Goal: Information Seeking & Learning: Learn about a topic

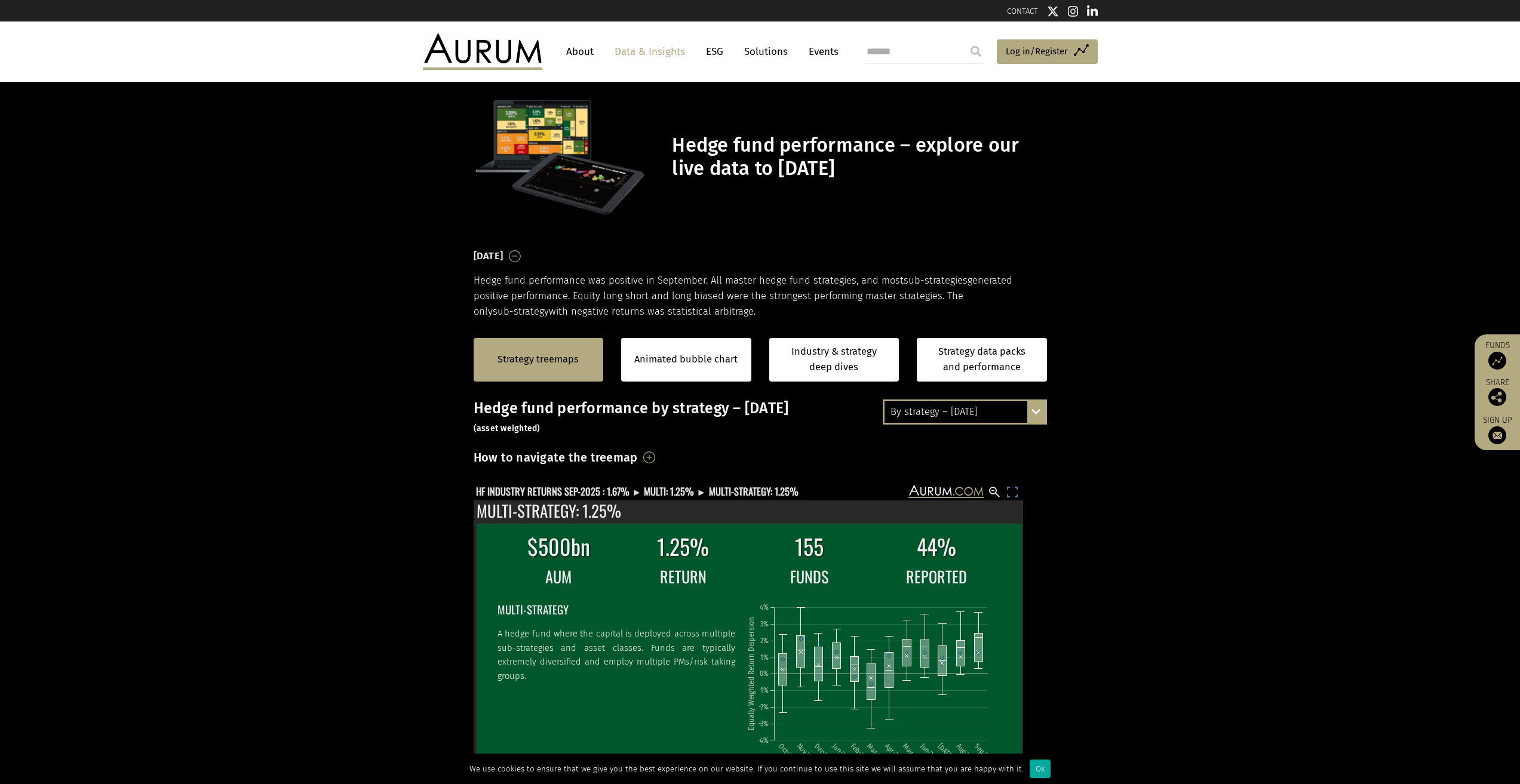
click at [1012, 491] on rect at bounding box center [1012, 491] width 14 height 14
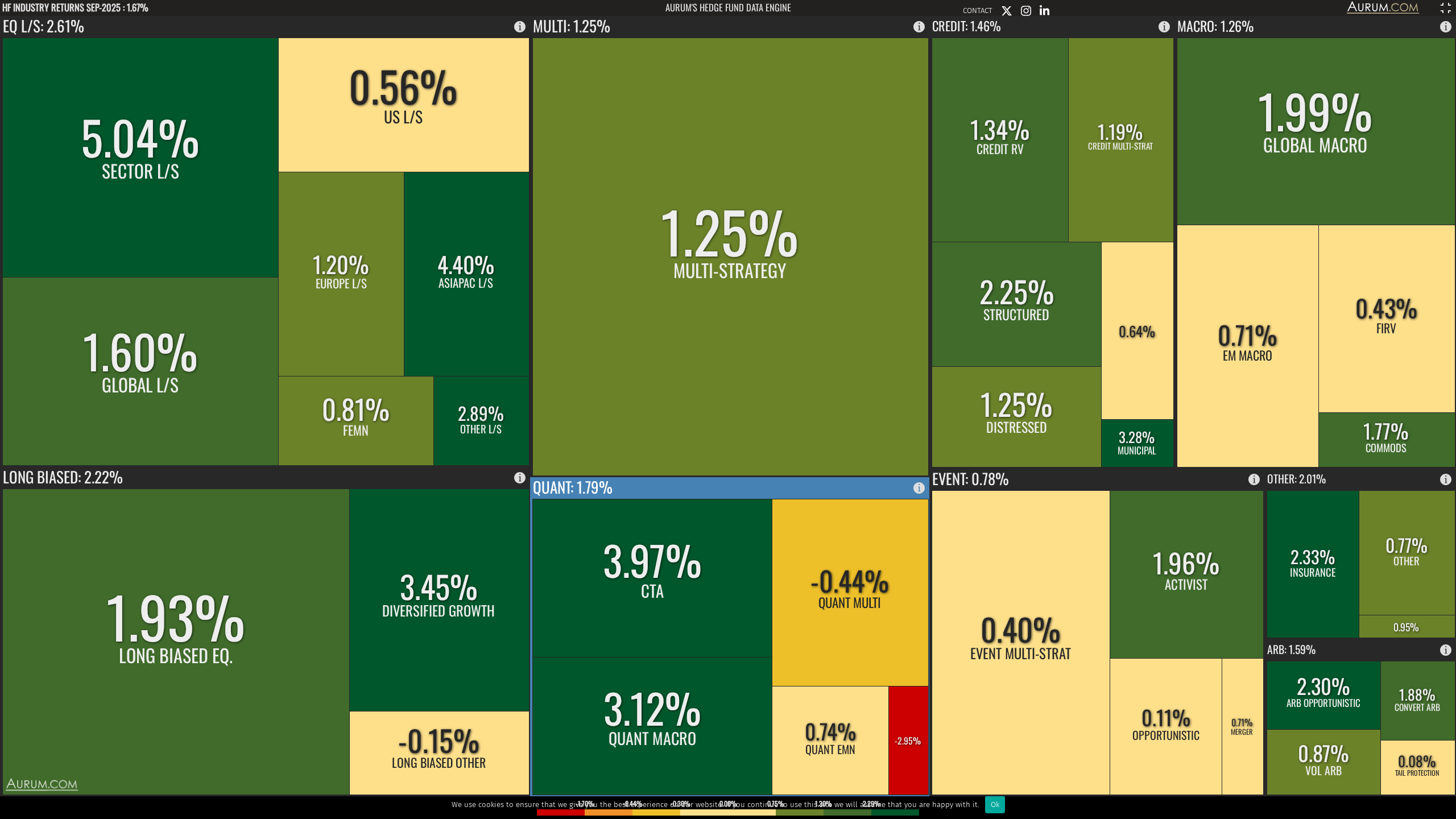
click at [912, 746] on rect at bounding box center [908, 740] width 40 height 109
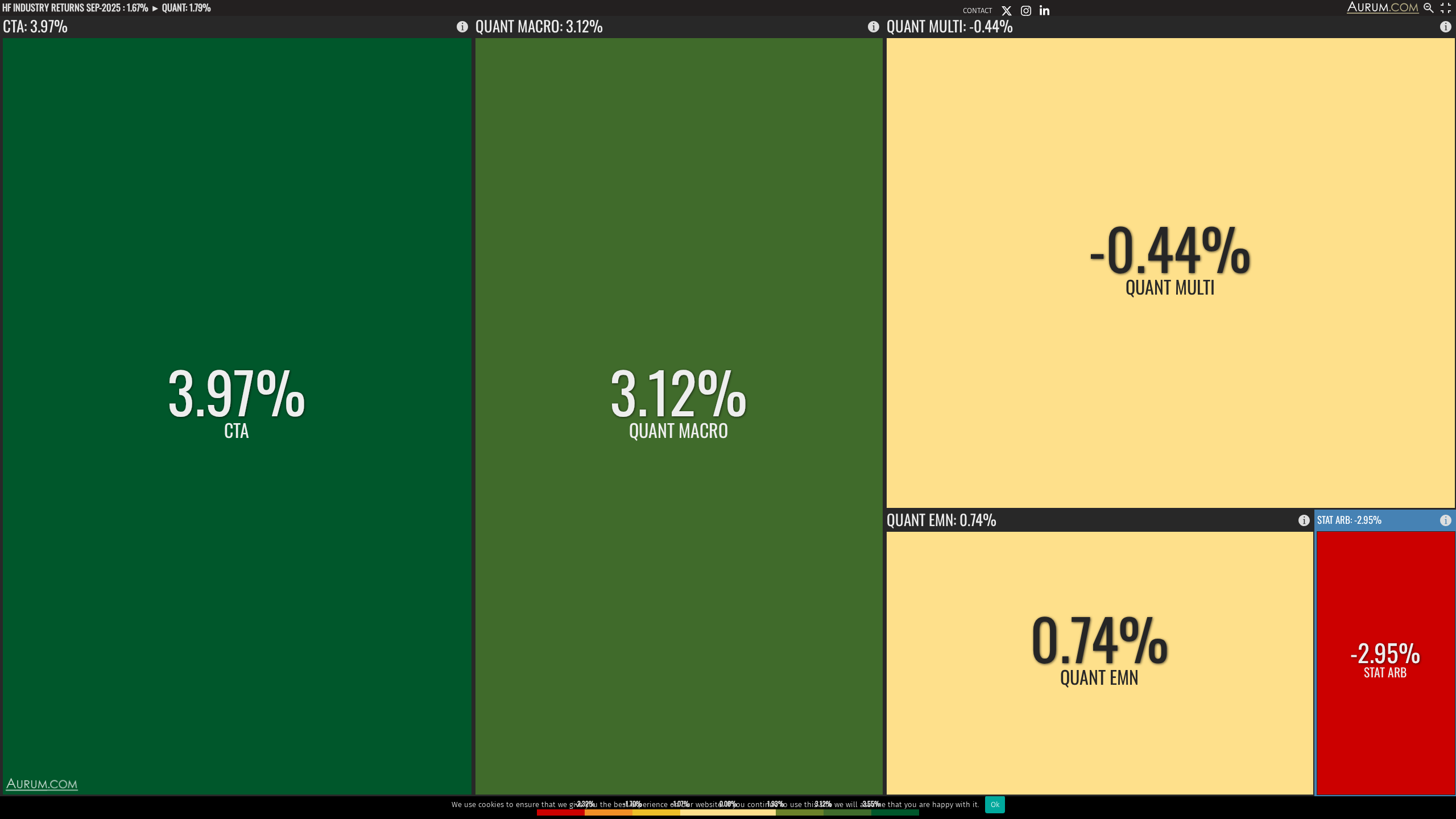
click at [1397, 646] on rect at bounding box center [1386, 663] width 138 height 263
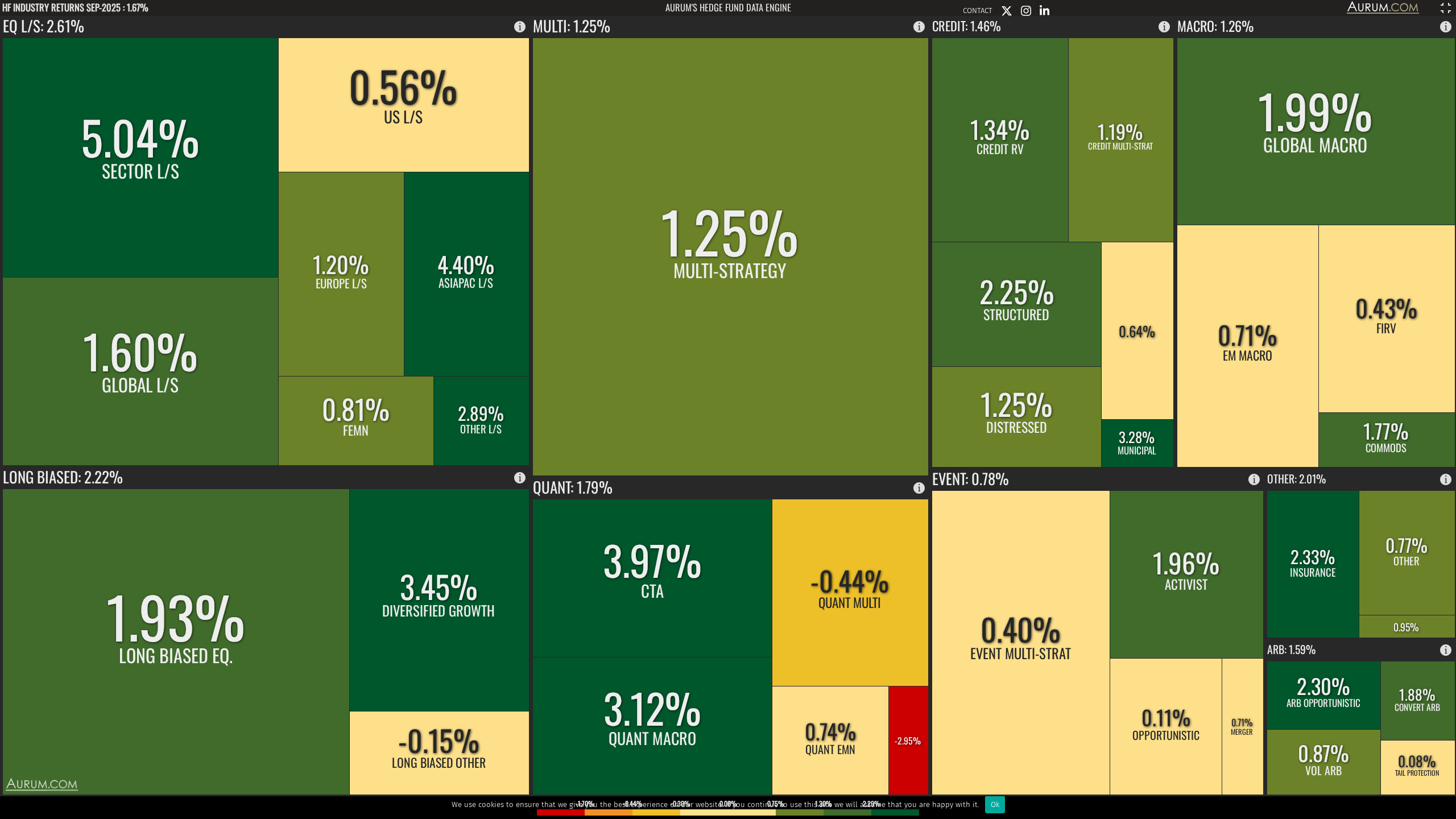
click at [1436, 5] on icon "HF INDUSTRY RETURNS SEP-2025 : 1.67% Aurum's hedge fund data engine" at bounding box center [728, 8] width 1456 height 16
click at [1447, 6] on rect at bounding box center [1446, 8] width 14 height 14
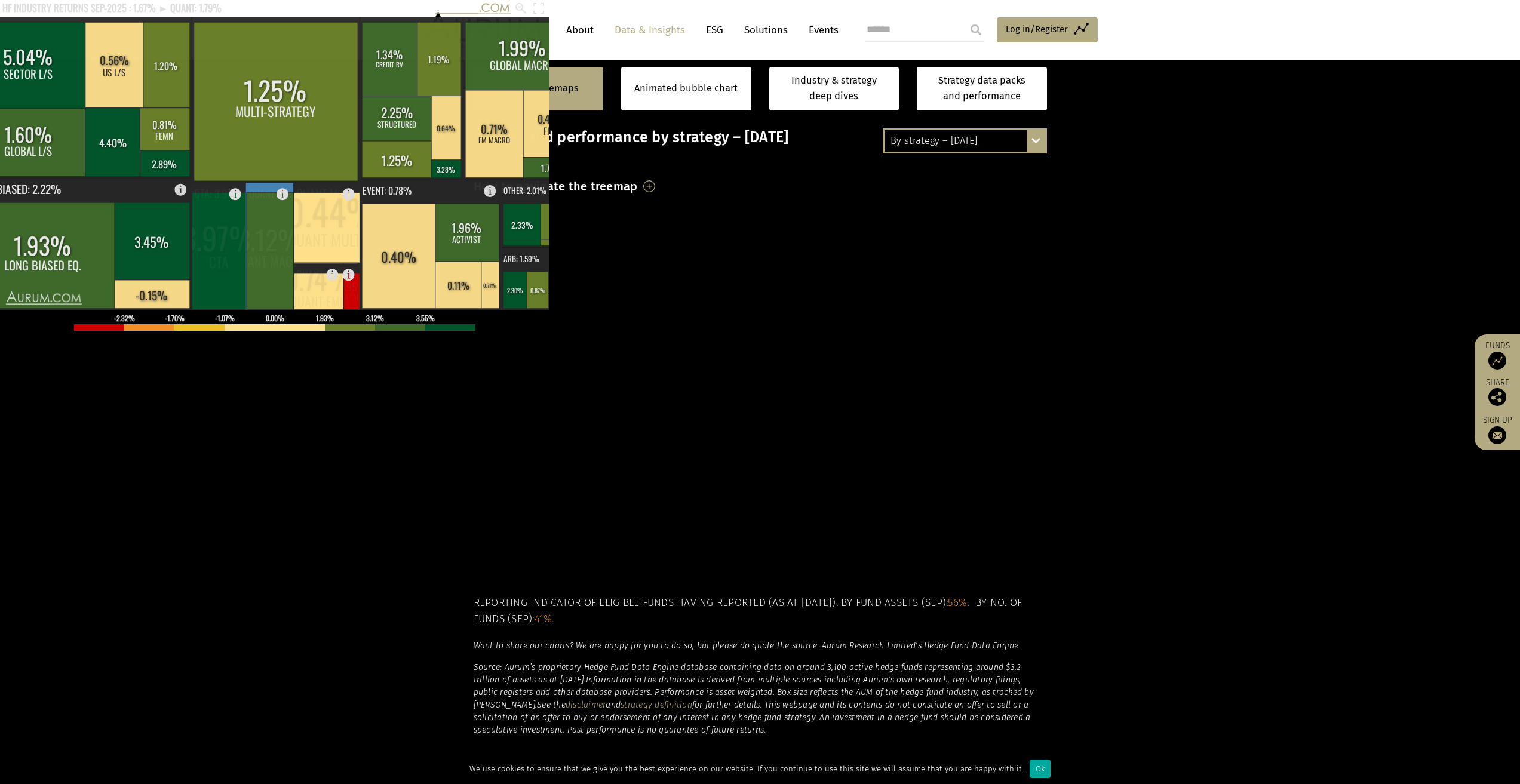
scroll to position [239, 0]
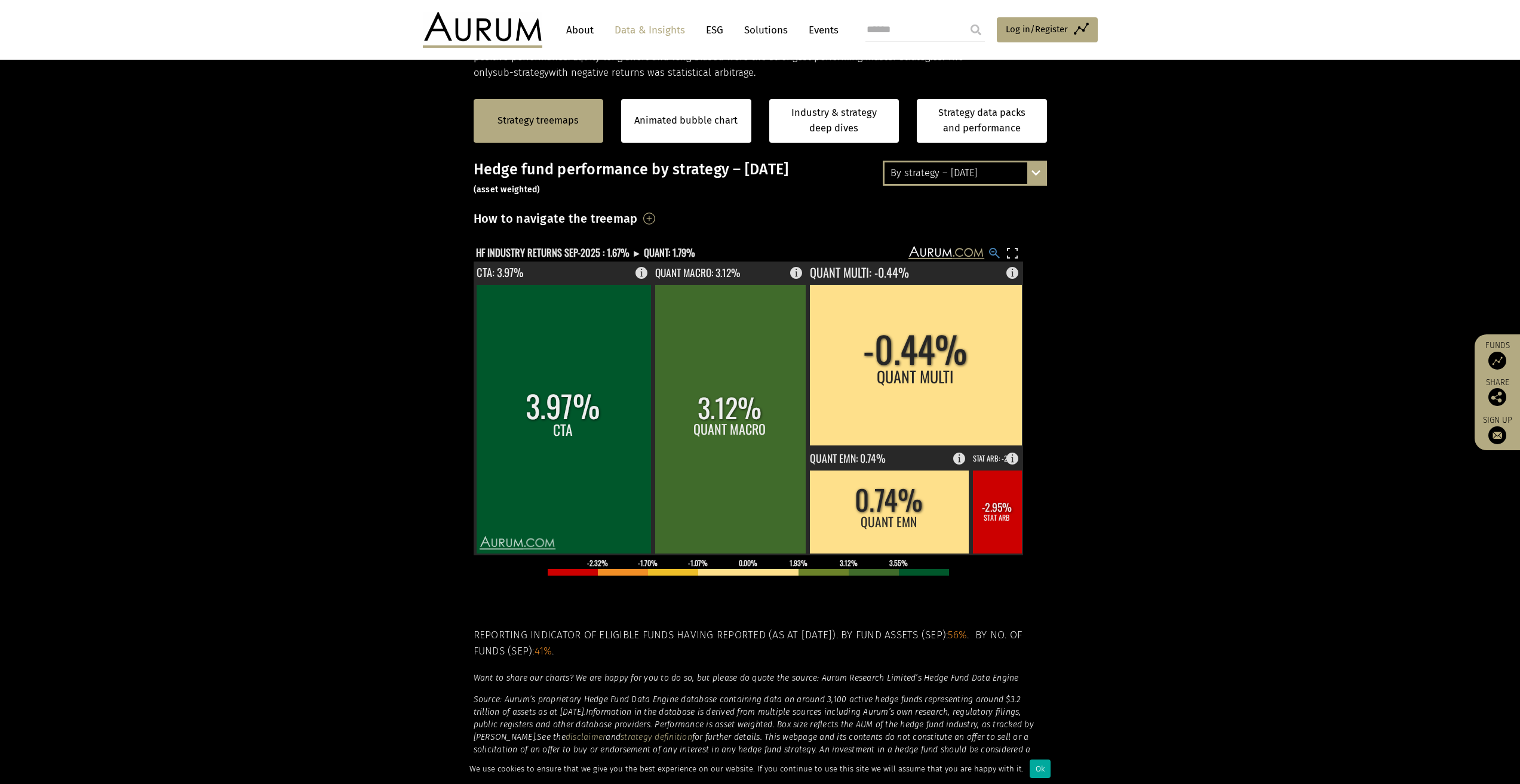
click at [993, 253] on rect at bounding box center [994, 253] width 14 height 14
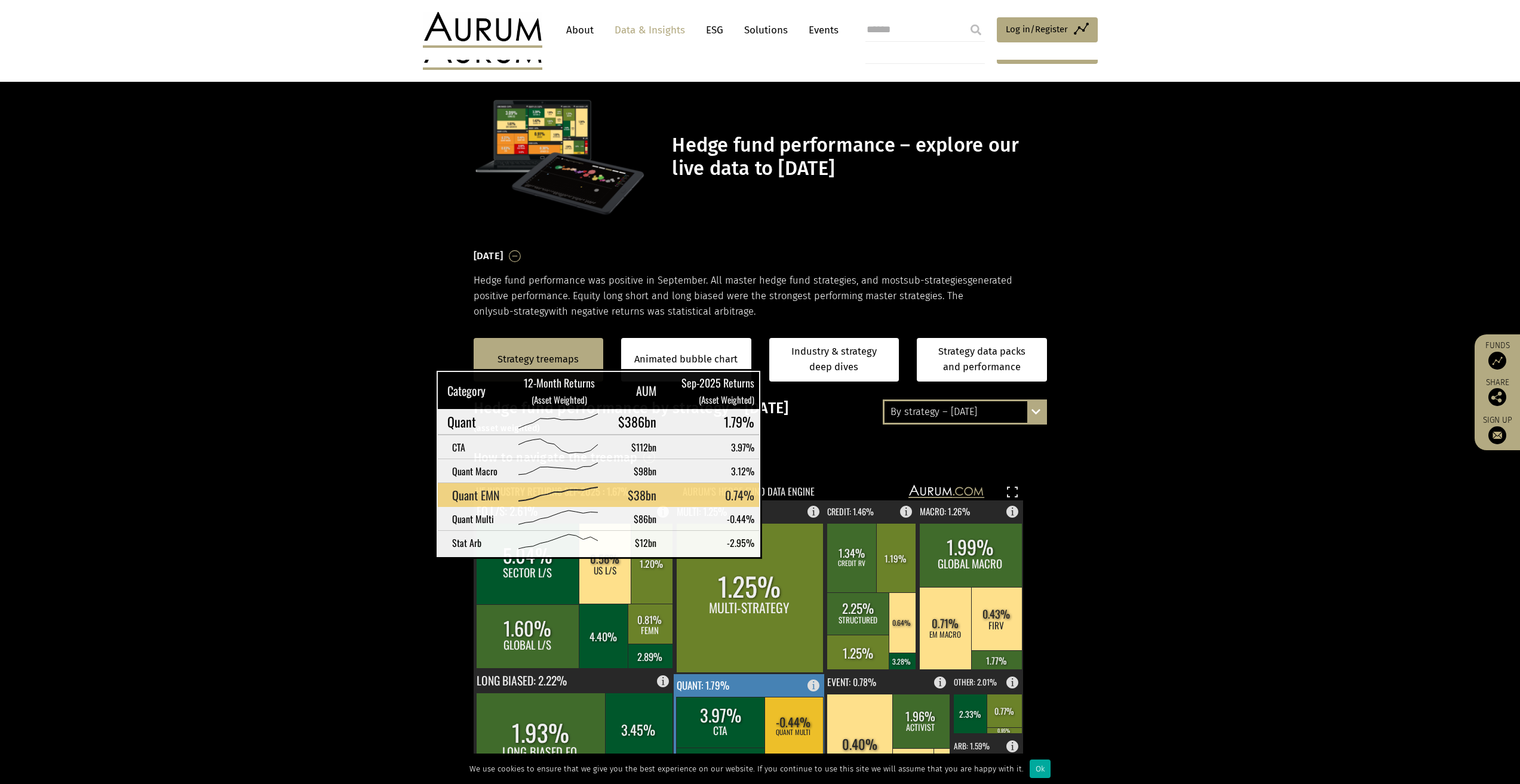
scroll to position [239, 0]
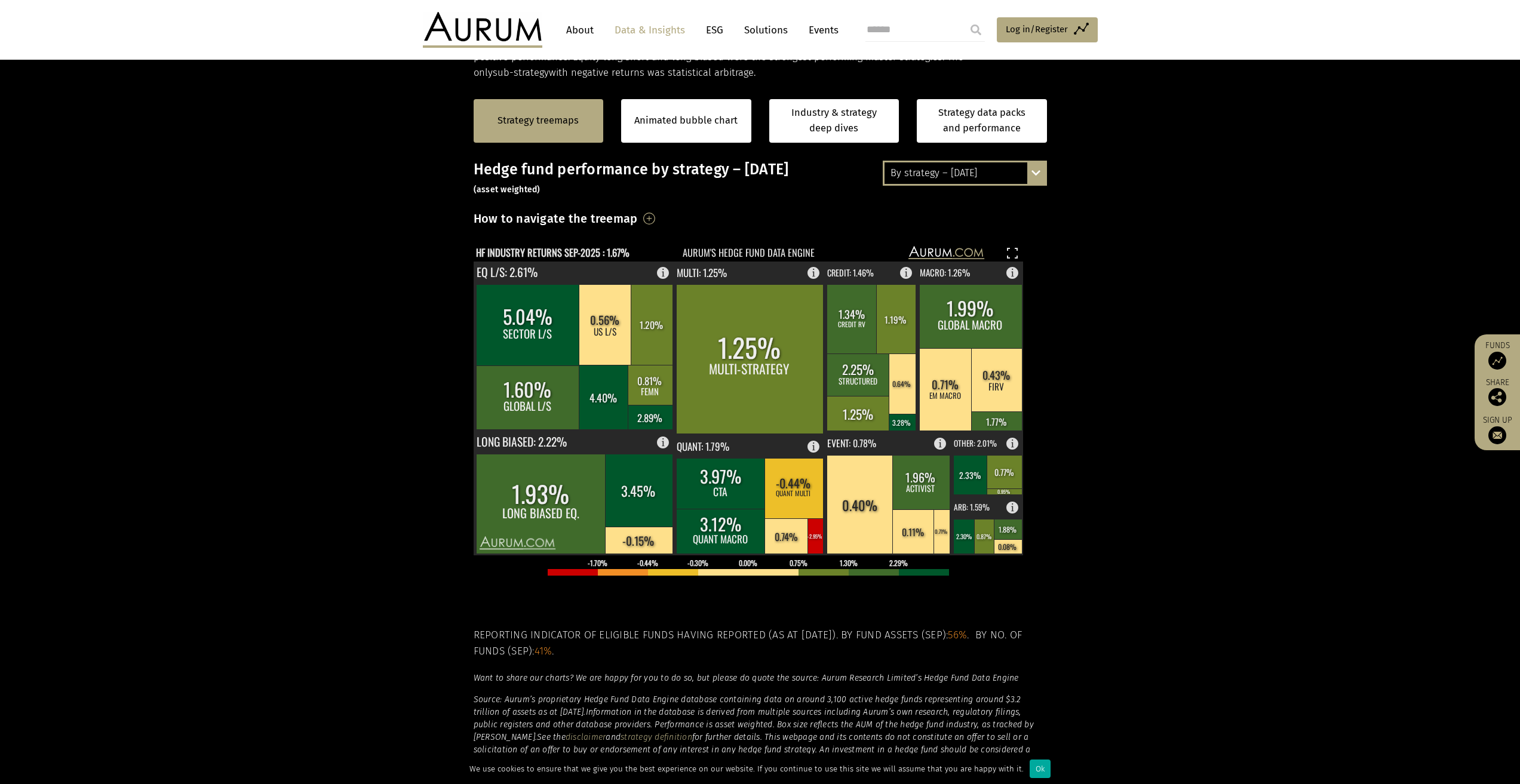
click at [1122, 569] on section "Strategy treemaps Animated bubble chart Industry & strategy deep dives Strategy…" at bounding box center [760, 455] width 1520 height 747
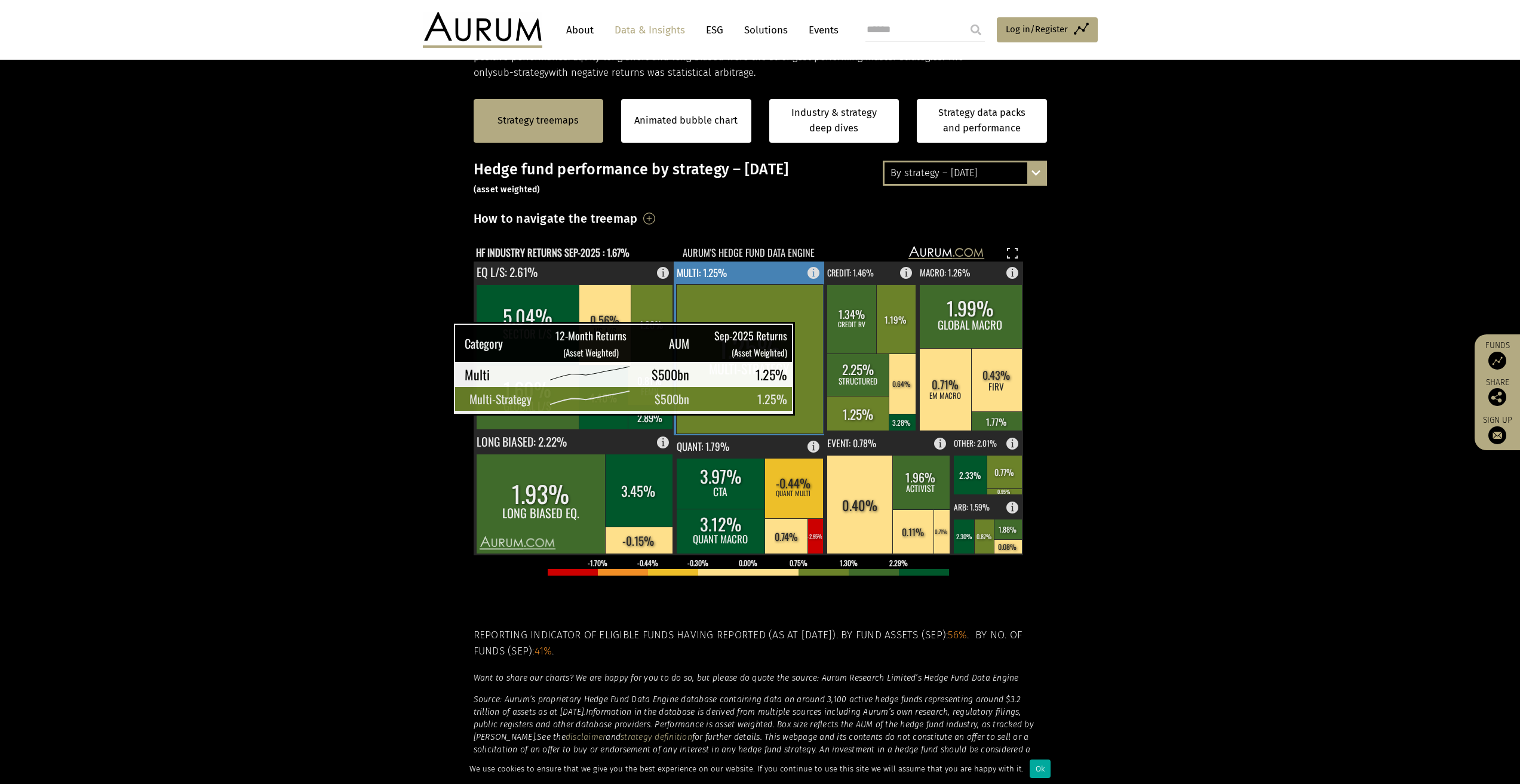
click at [801, 392] on rect at bounding box center [749, 359] width 147 height 149
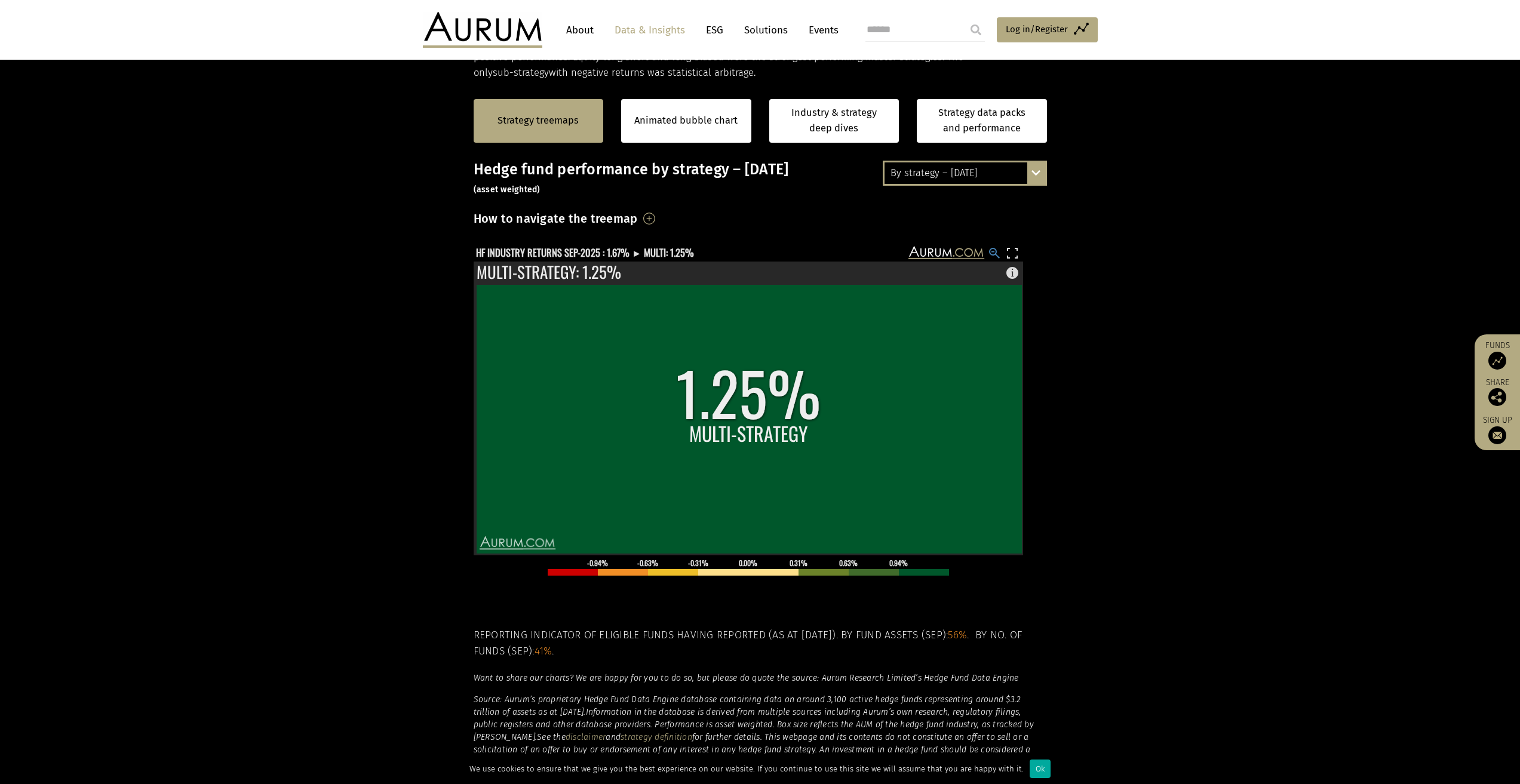
click at [997, 250] on rect at bounding box center [994, 253] width 14 height 14
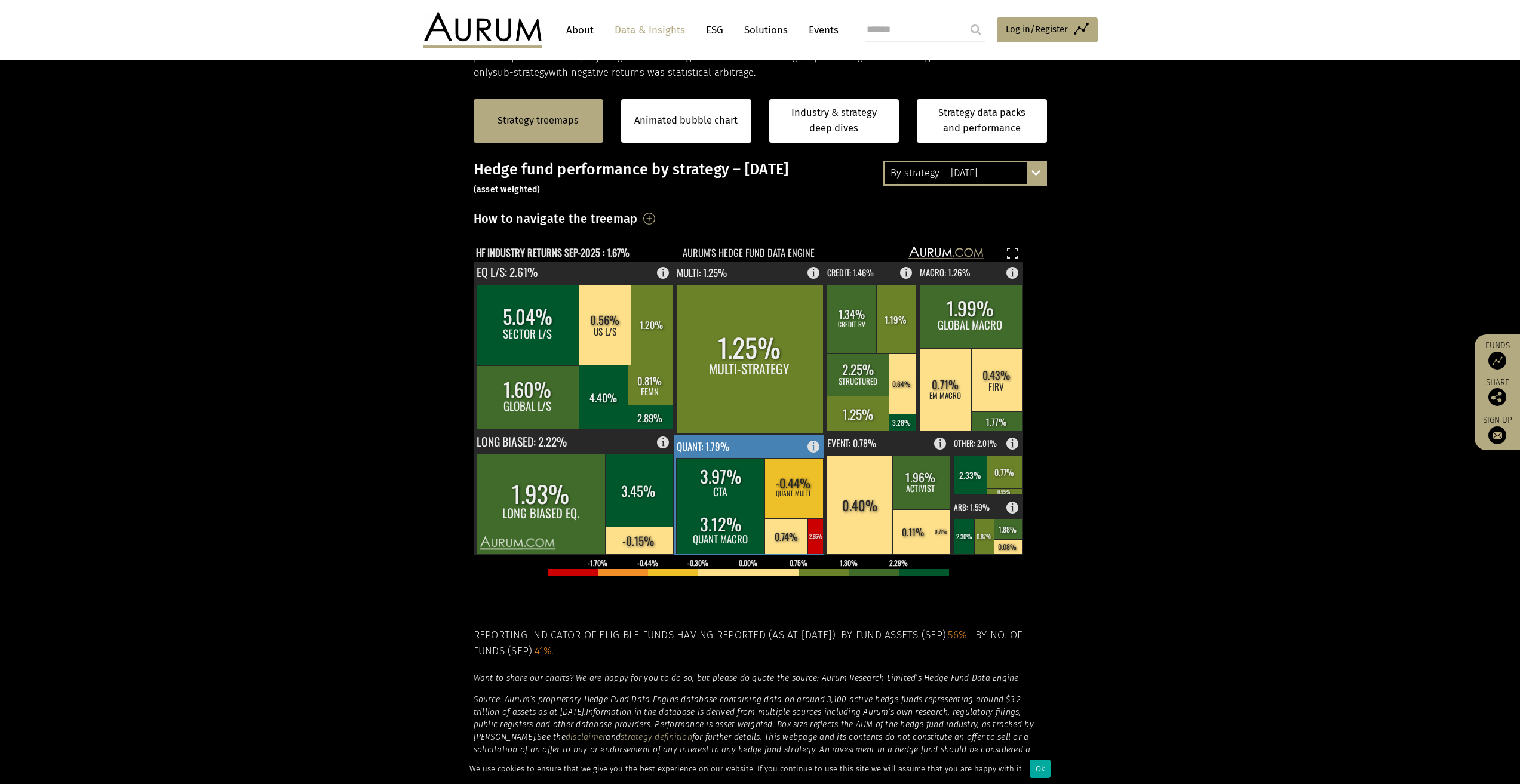
click at [745, 467] on rect at bounding box center [721, 483] width 90 height 51
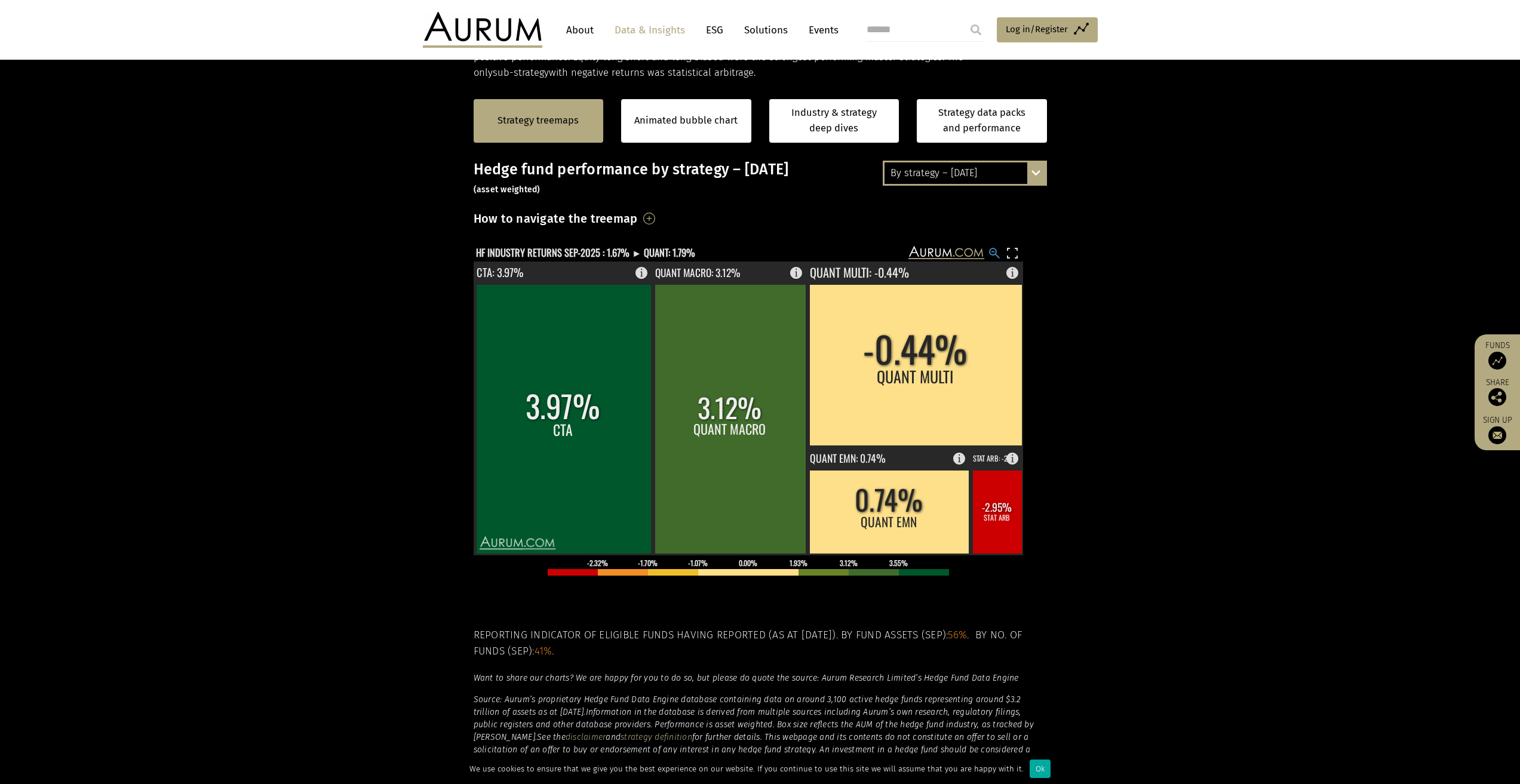
click at [994, 252] on rect at bounding box center [994, 253] width 14 height 14
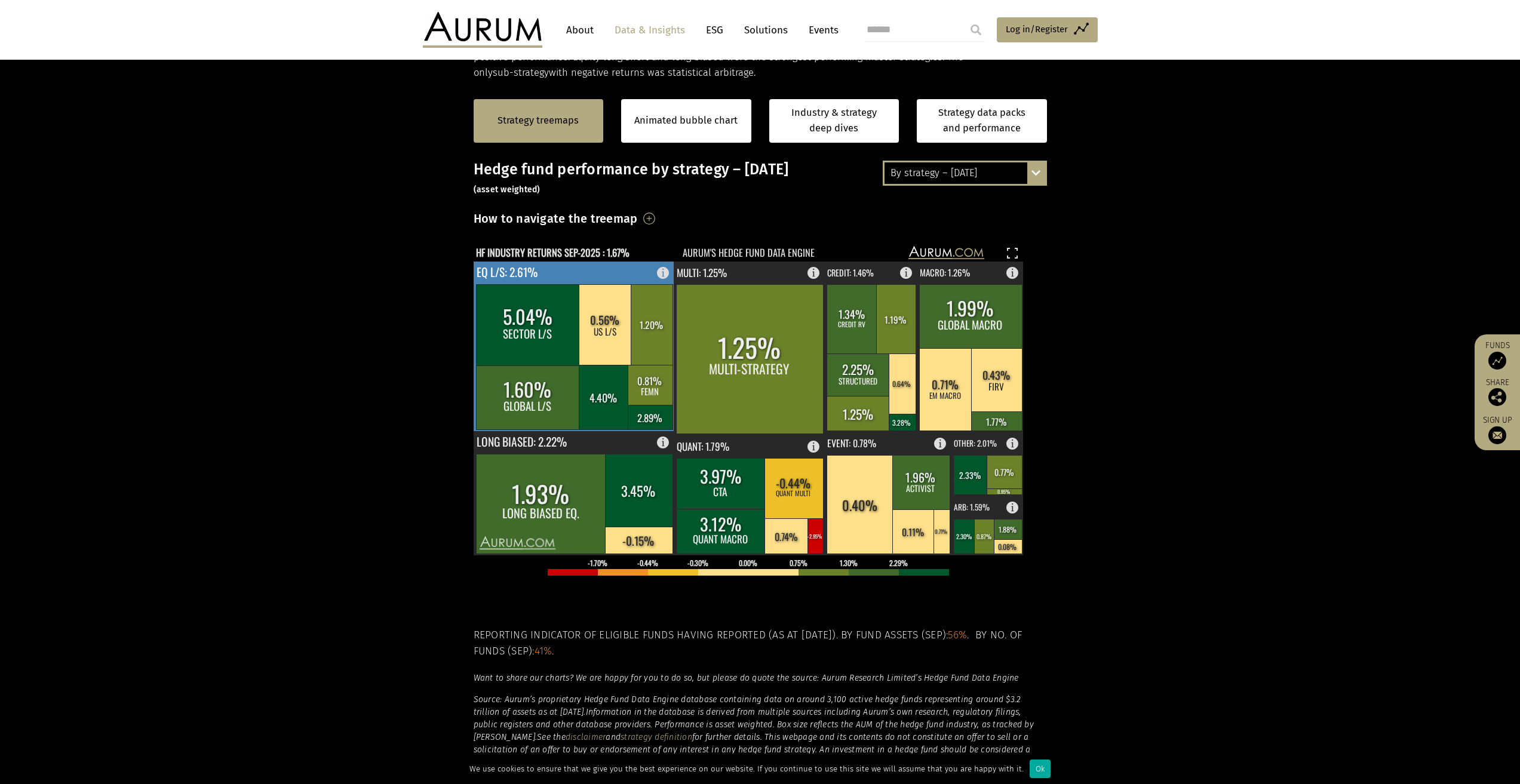
click at [636, 275] on rect at bounding box center [574, 346] width 201 height 170
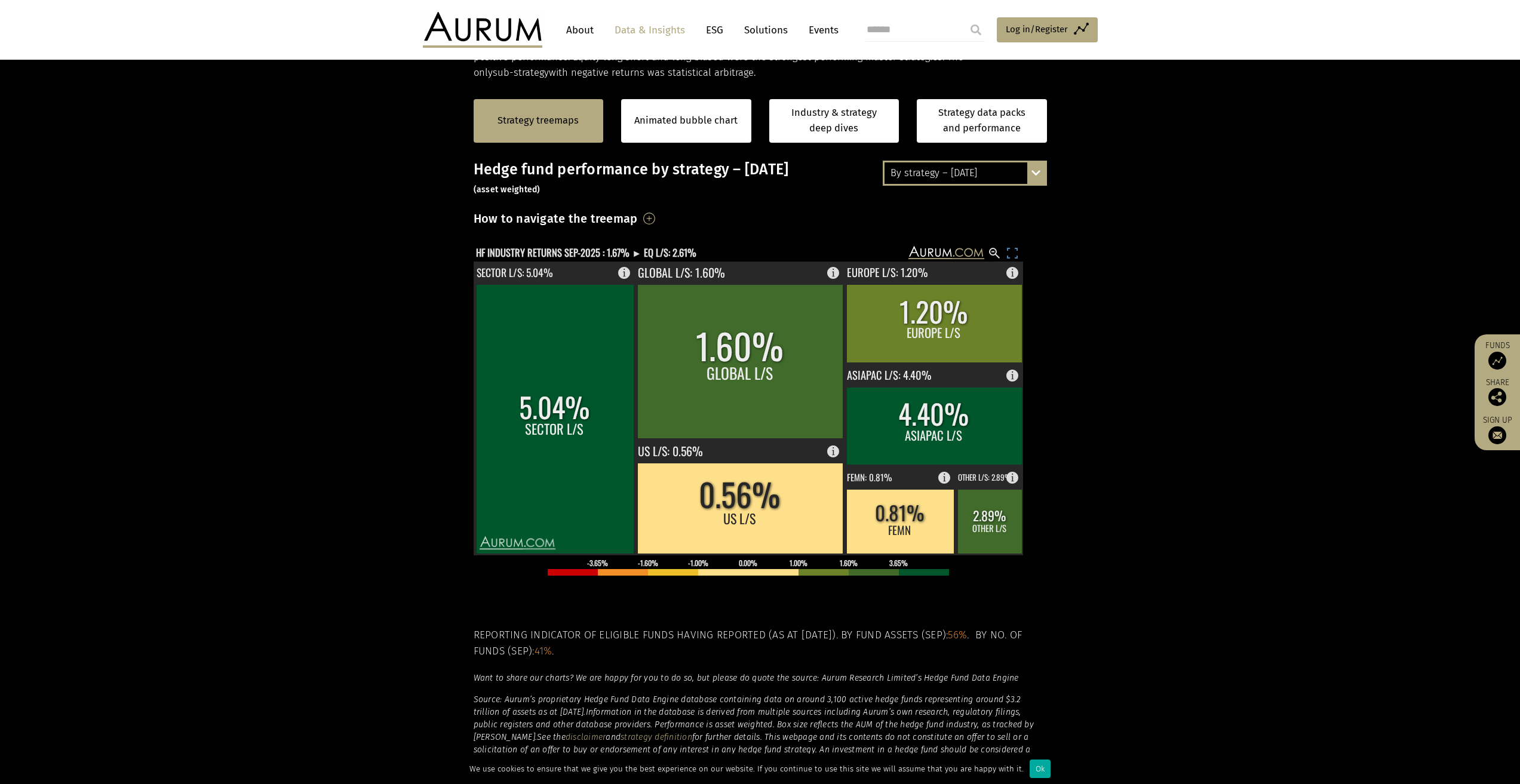
click at [999, 256] on rect at bounding box center [994, 253] width 14 height 14
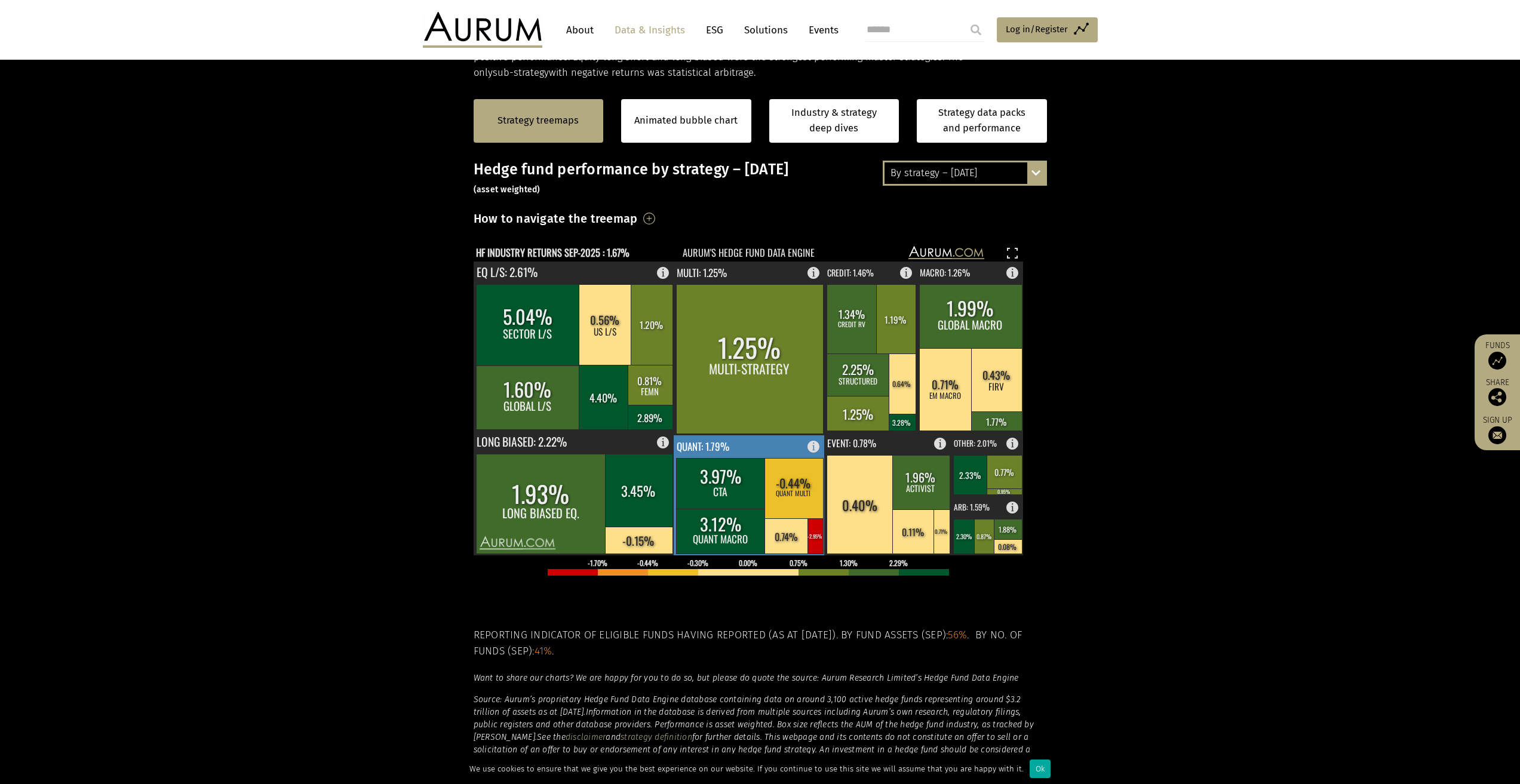
click at [734, 480] on rect at bounding box center [721, 483] width 90 height 51
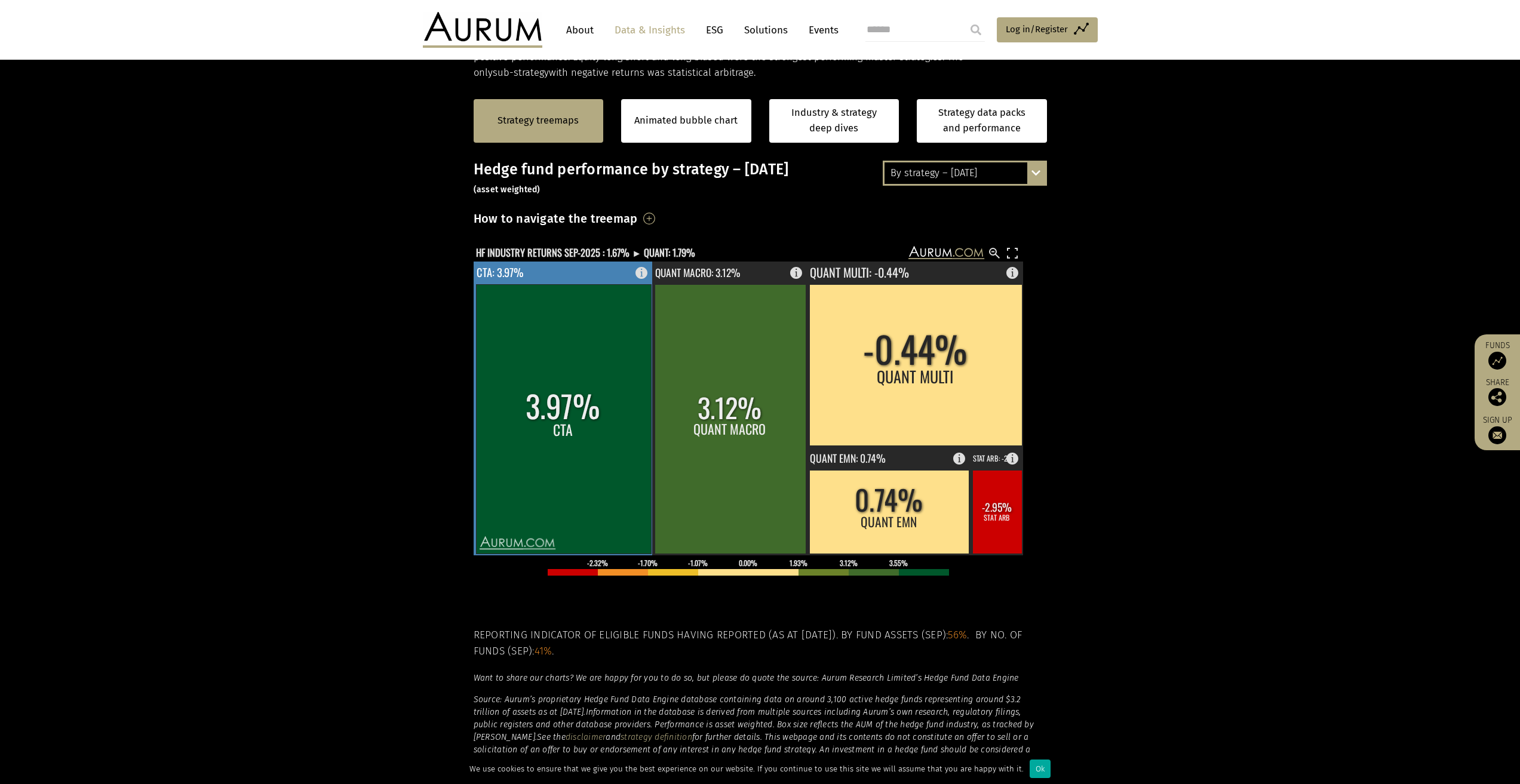
click at [559, 385] on rect at bounding box center [563, 419] width 175 height 269
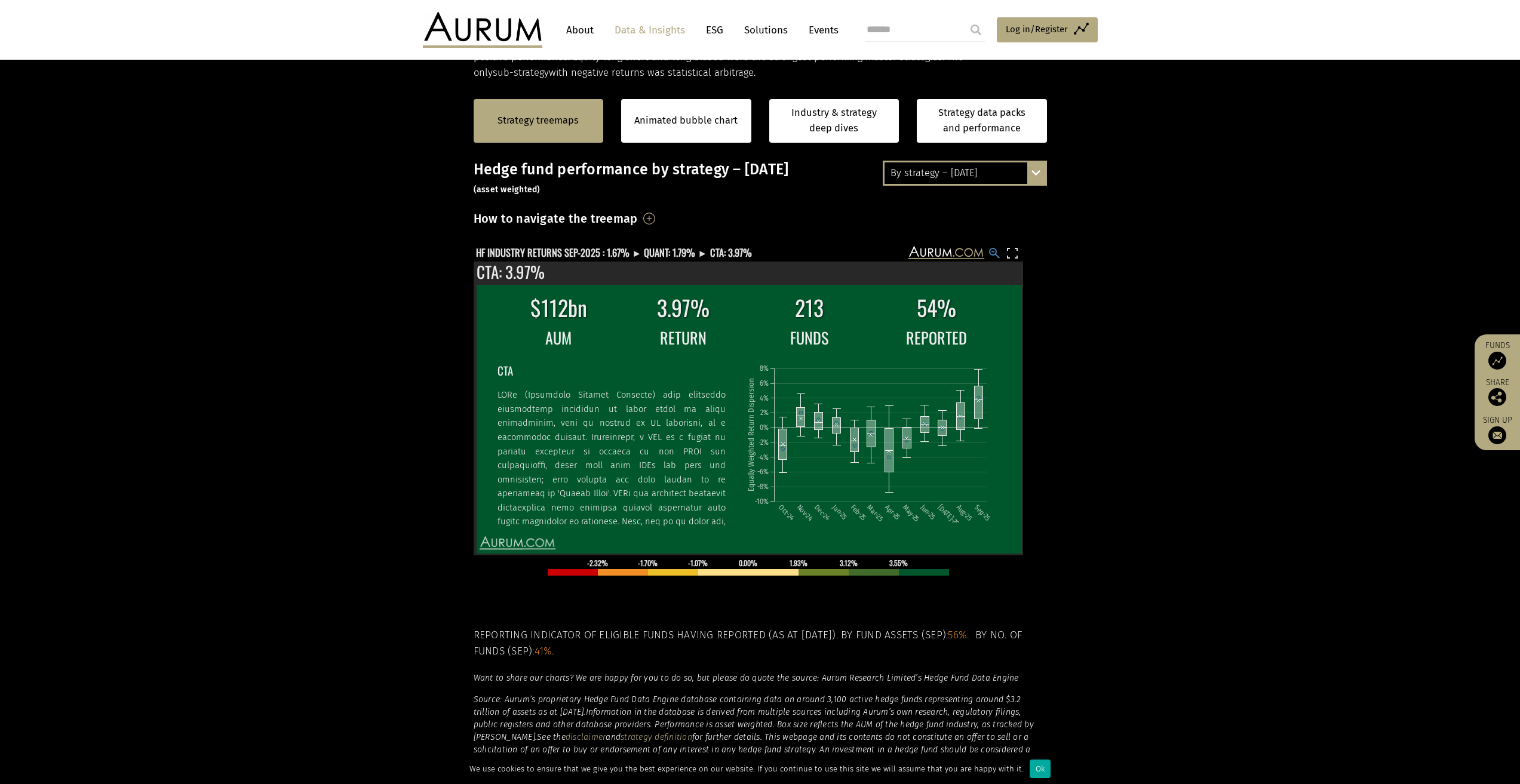
click at [999, 254] on rect at bounding box center [994, 253] width 14 height 14
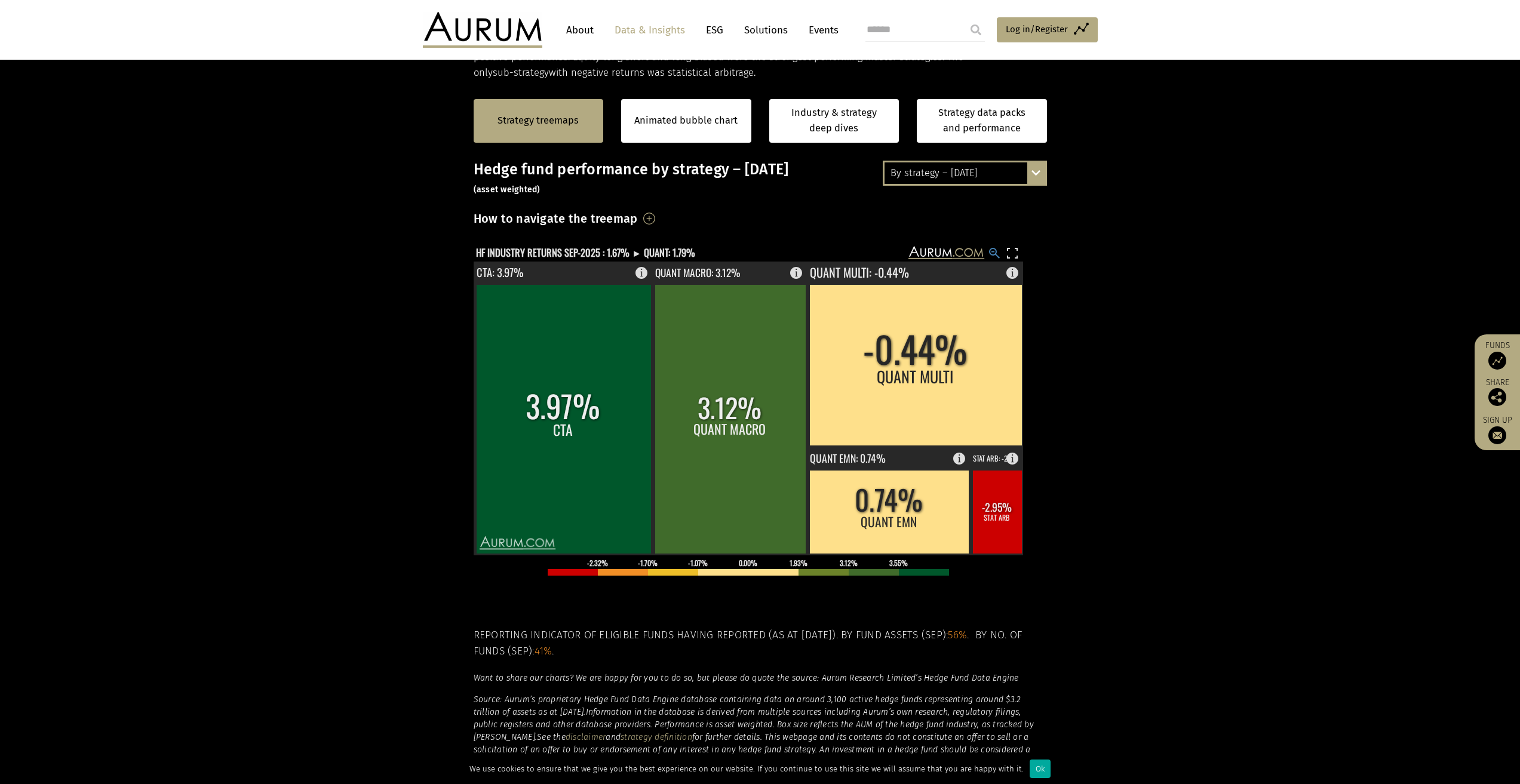
click at [992, 250] on rect at bounding box center [994, 253] width 14 height 14
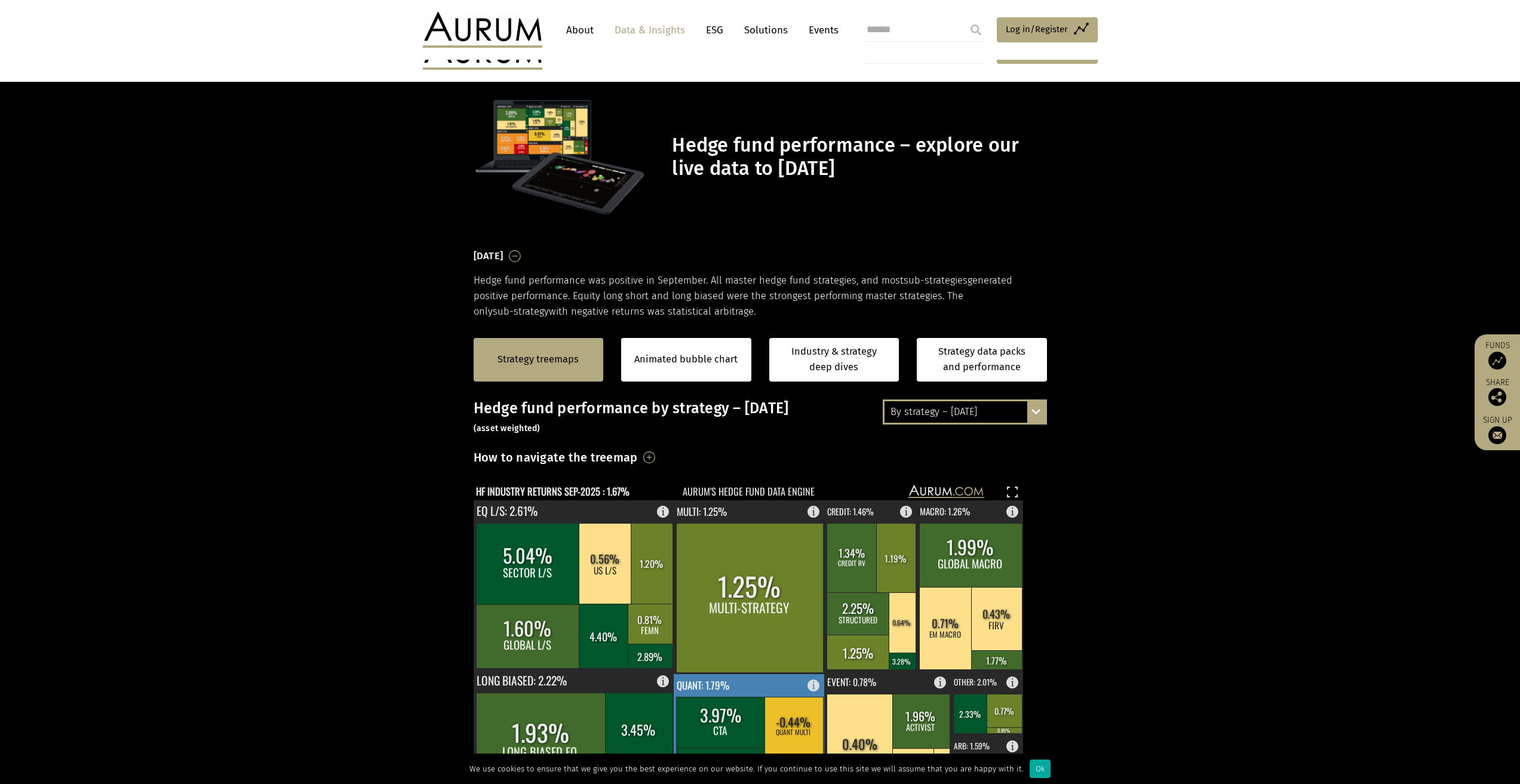
scroll to position [239, 0]
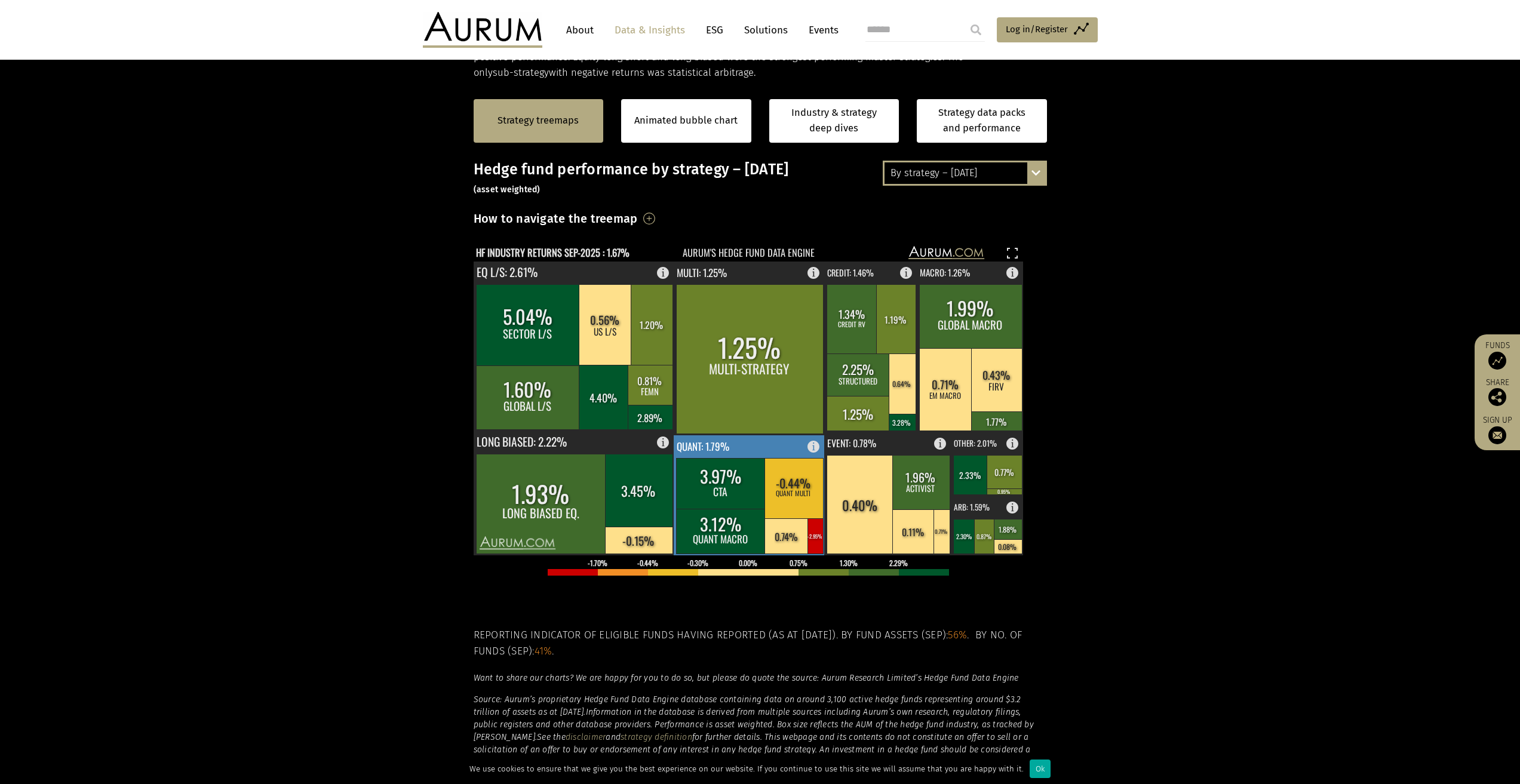
click at [811, 540] on rect at bounding box center [815, 536] width 16 height 35
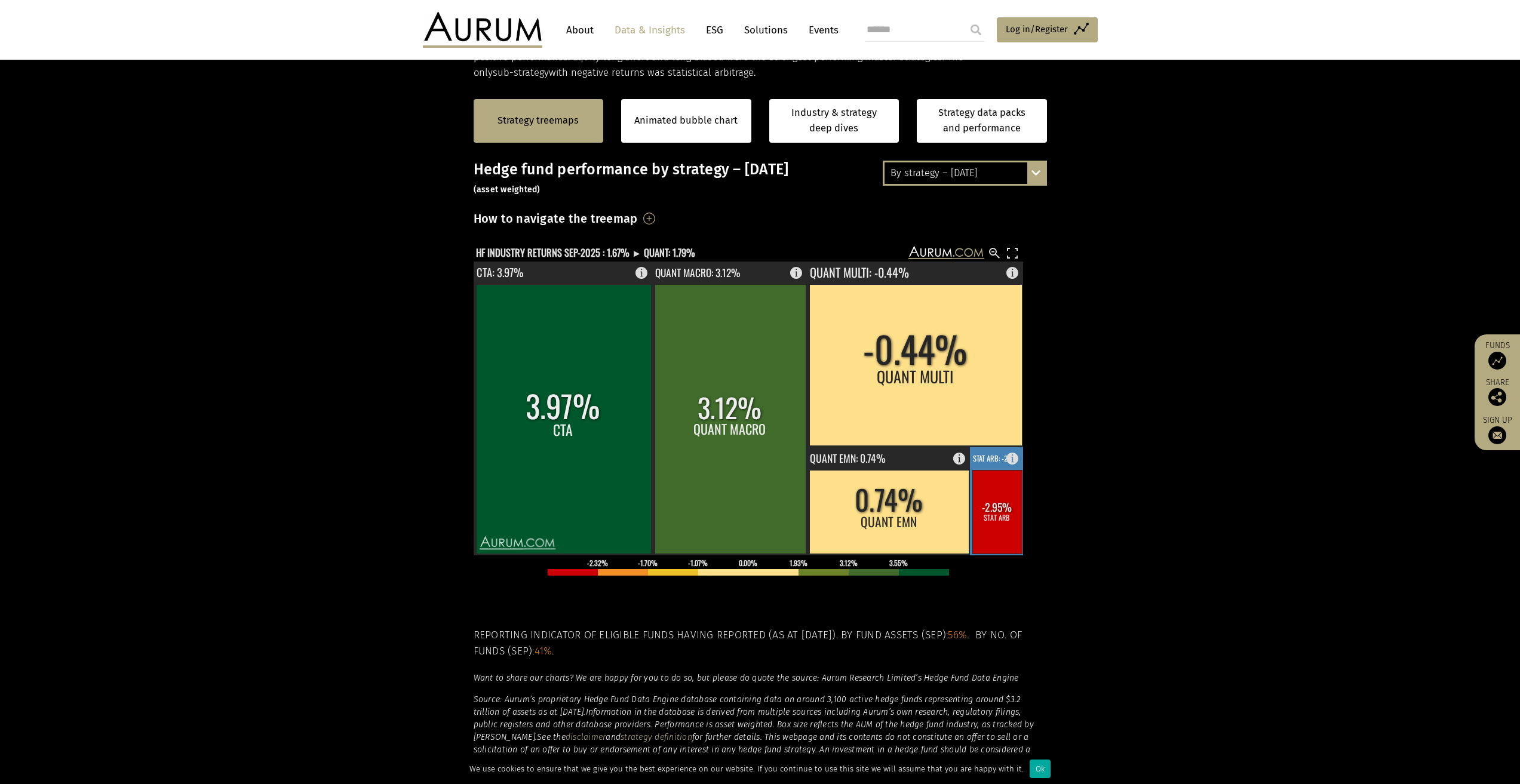
click at [1004, 508] on rect at bounding box center [997, 511] width 50 height 83
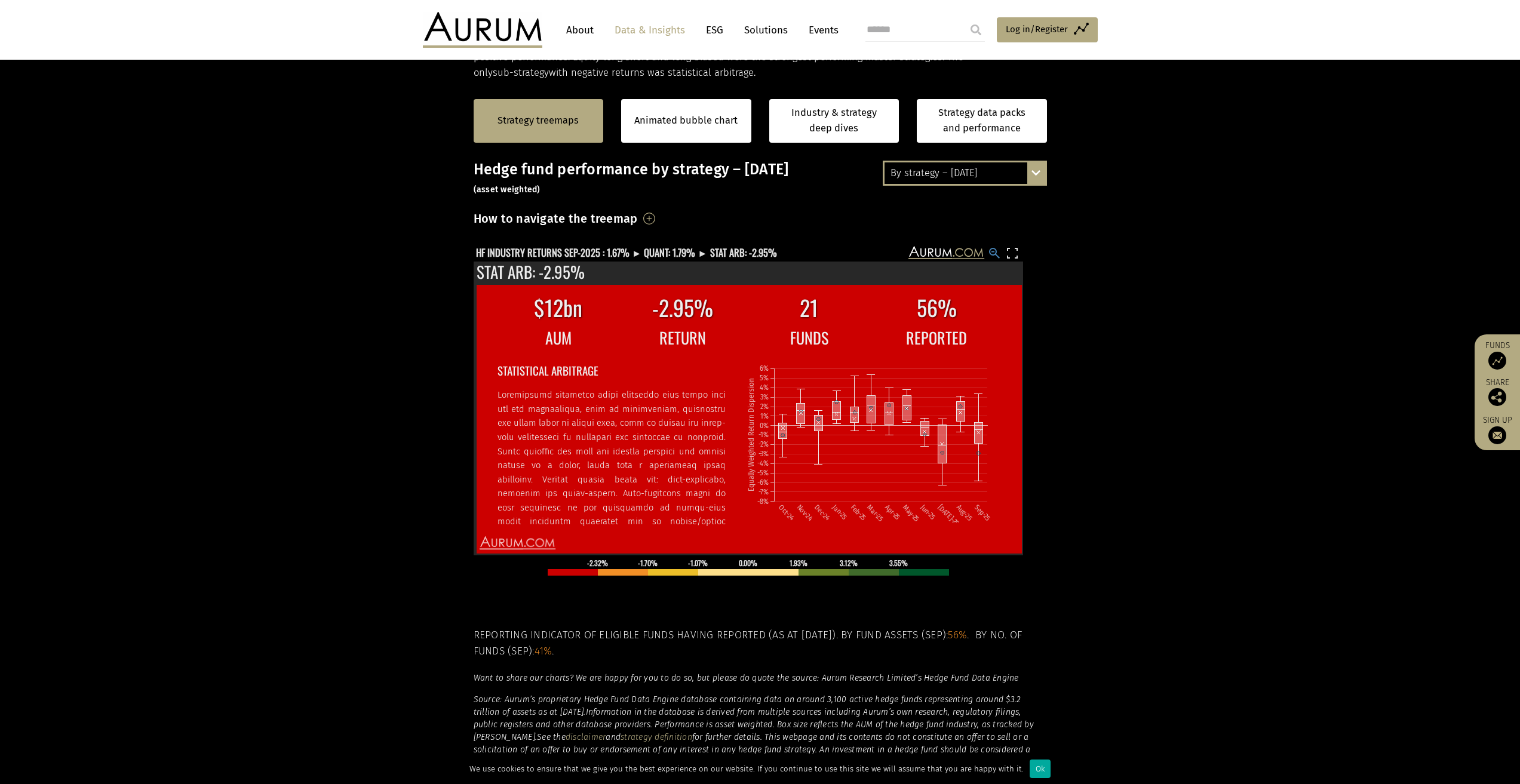
click at [991, 253] on rect at bounding box center [994, 253] width 14 height 14
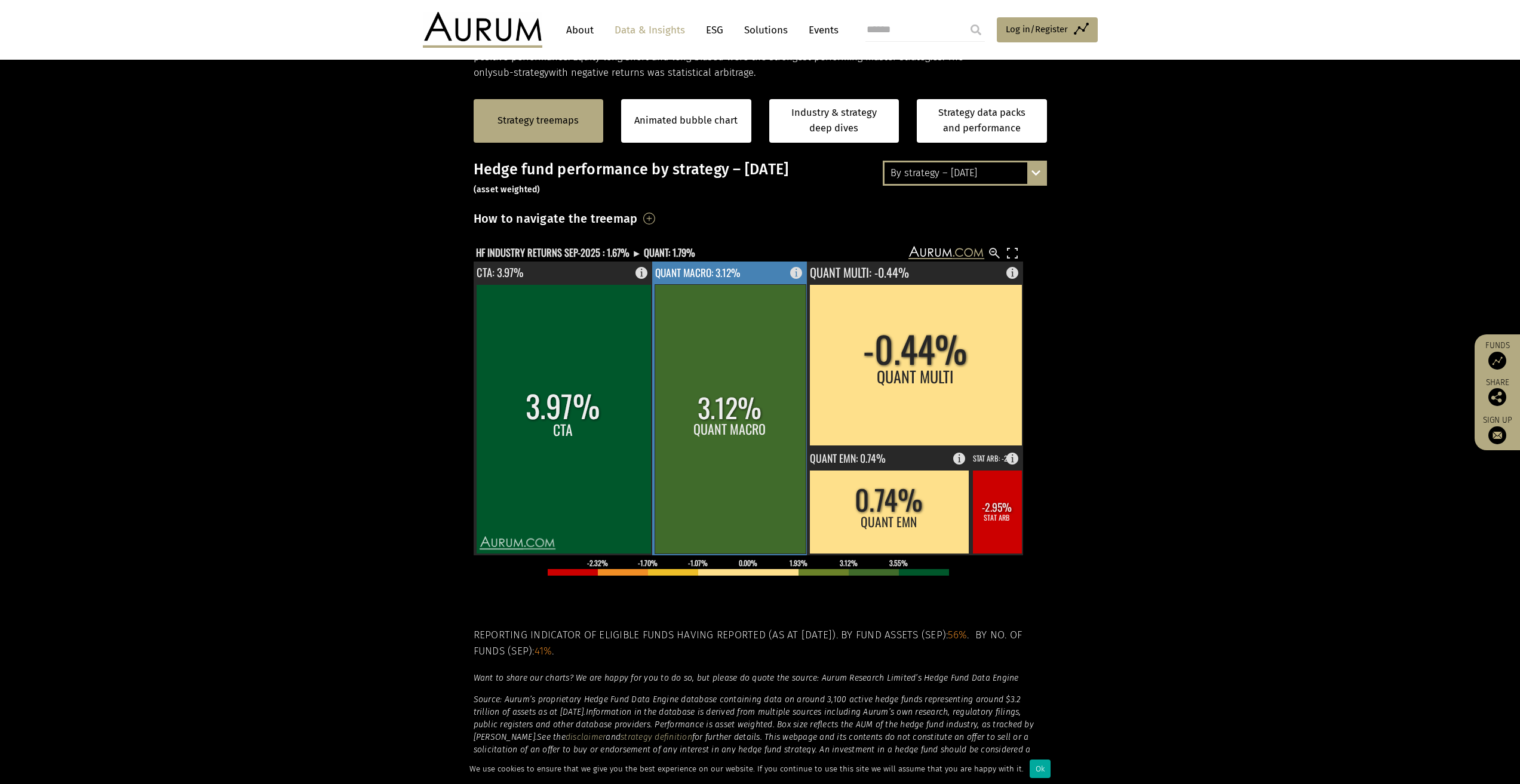
click at [747, 356] on rect at bounding box center [730, 419] width 151 height 269
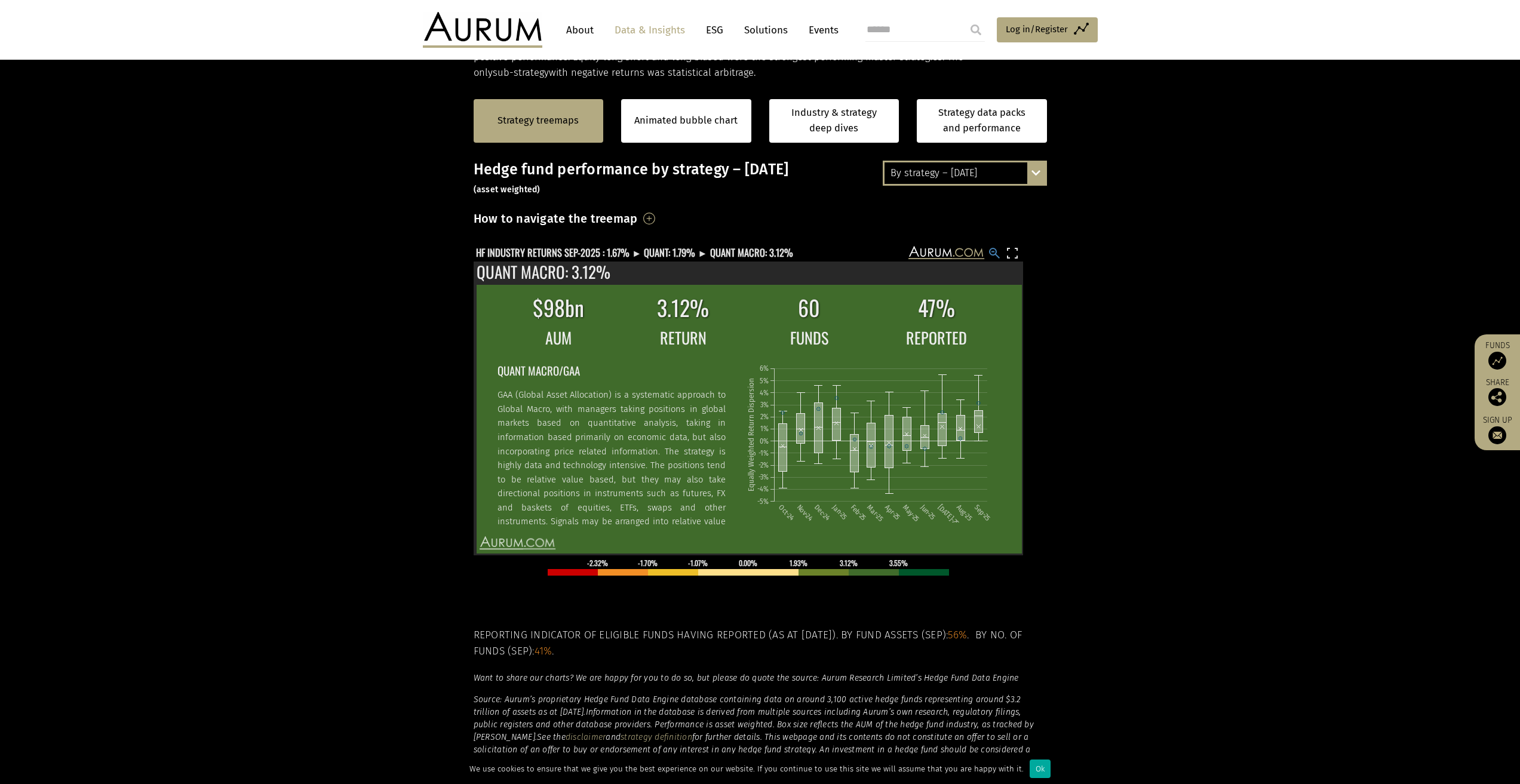
click at [995, 254] on rect at bounding box center [994, 253] width 14 height 14
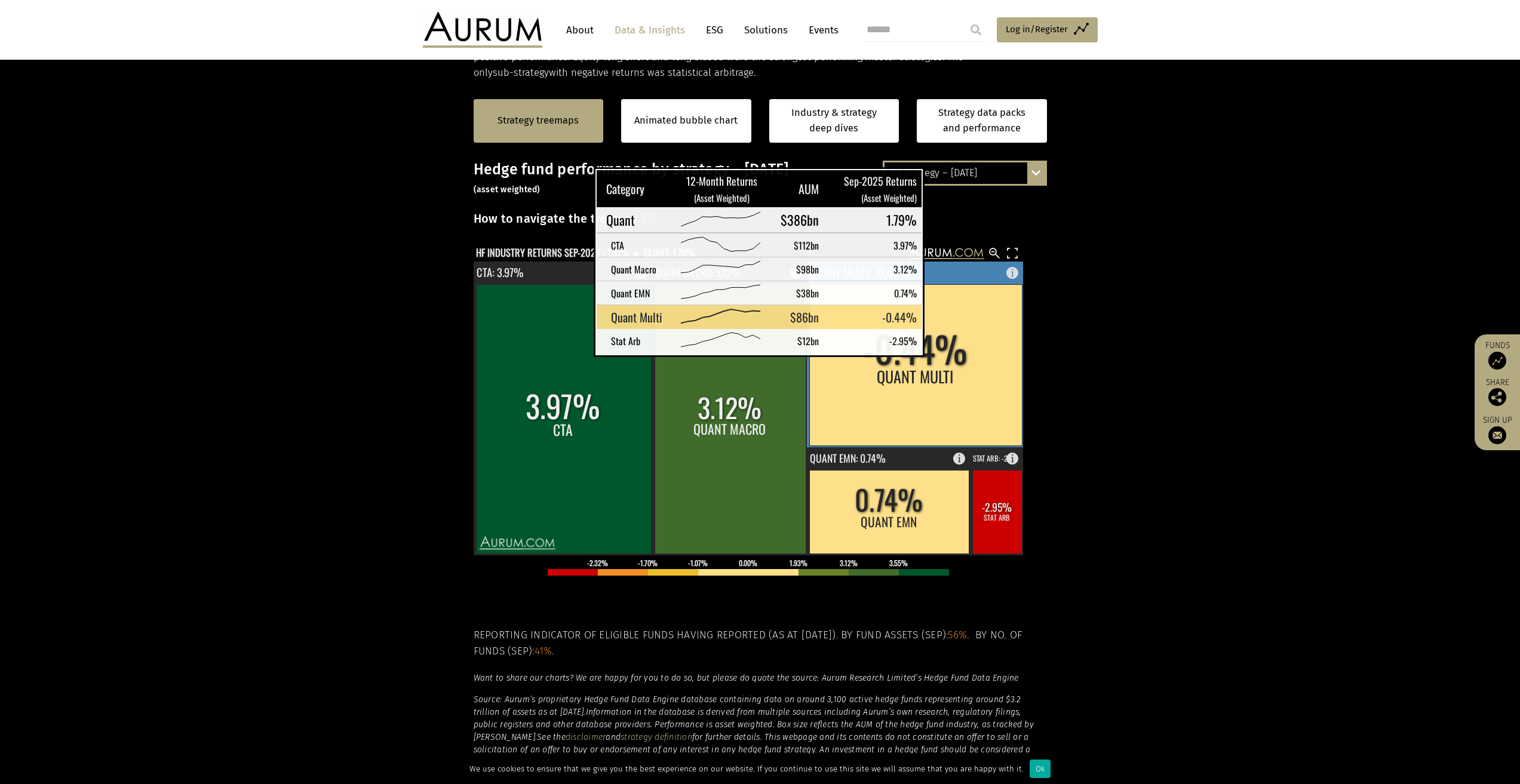
click at [940, 341] on rect at bounding box center [915, 365] width 212 height 162
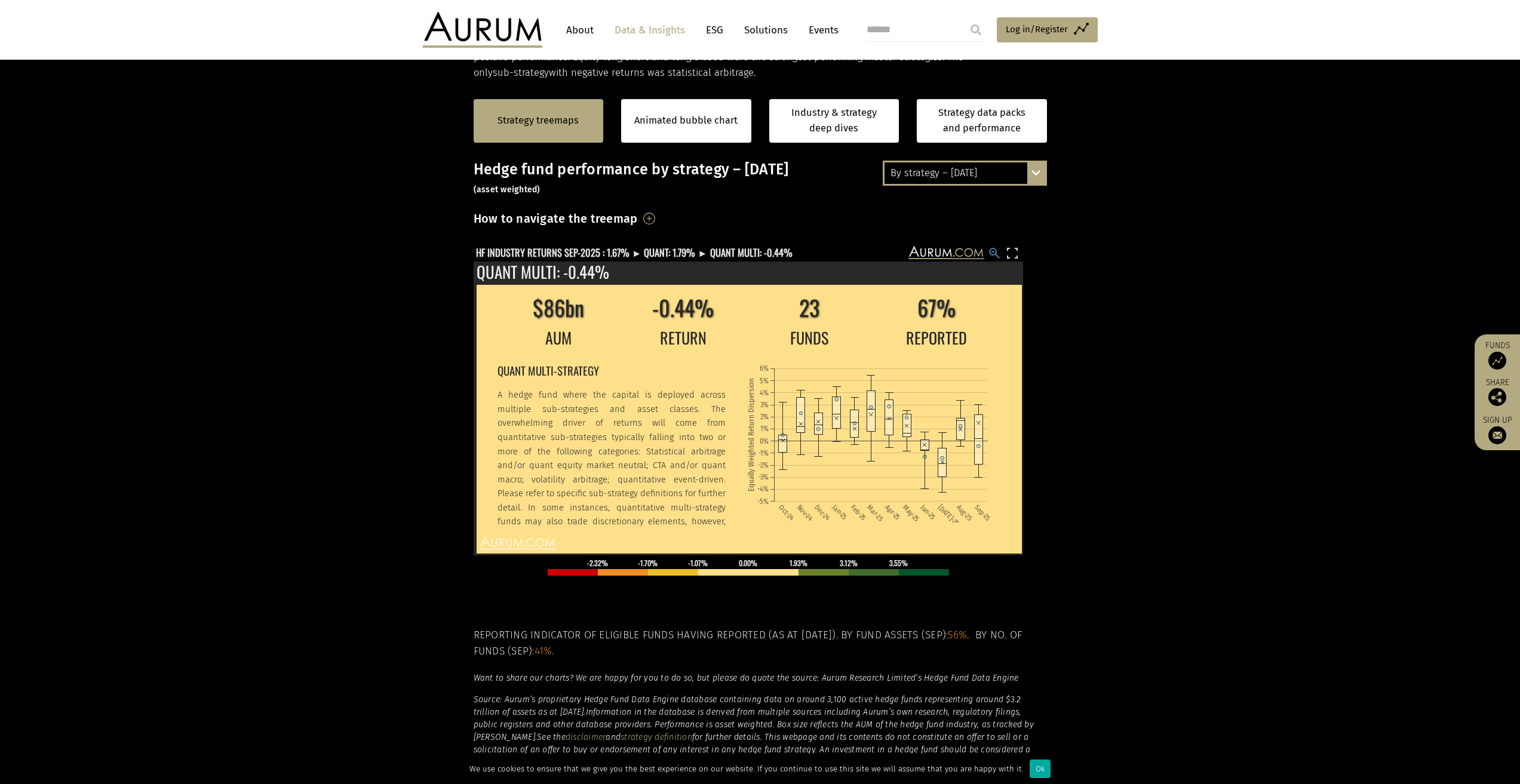
click at [990, 259] on rect at bounding box center [994, 253] width 14 height 14
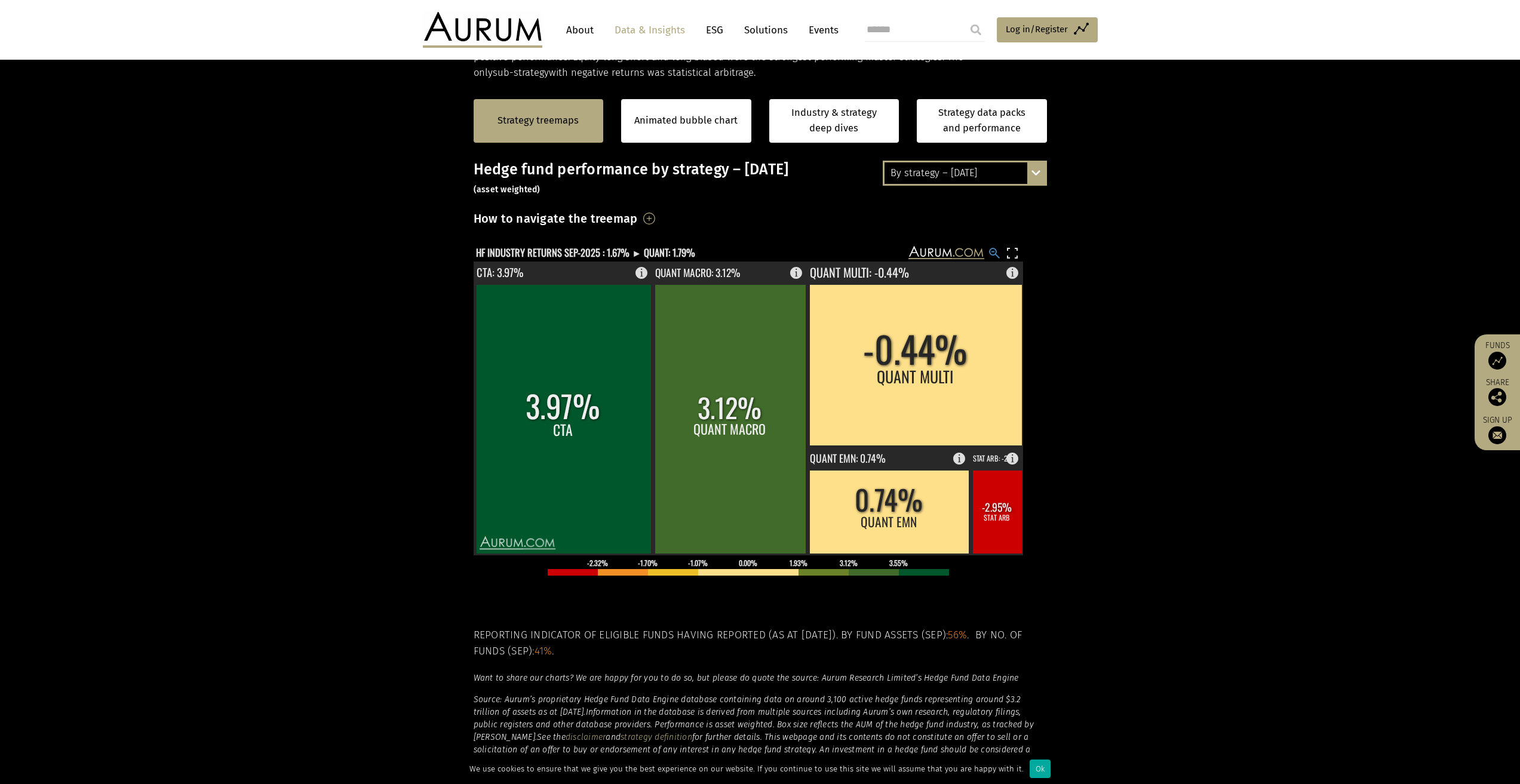
click at [997, 252] on rect at bounding box center [994, 253] width 14 height 14
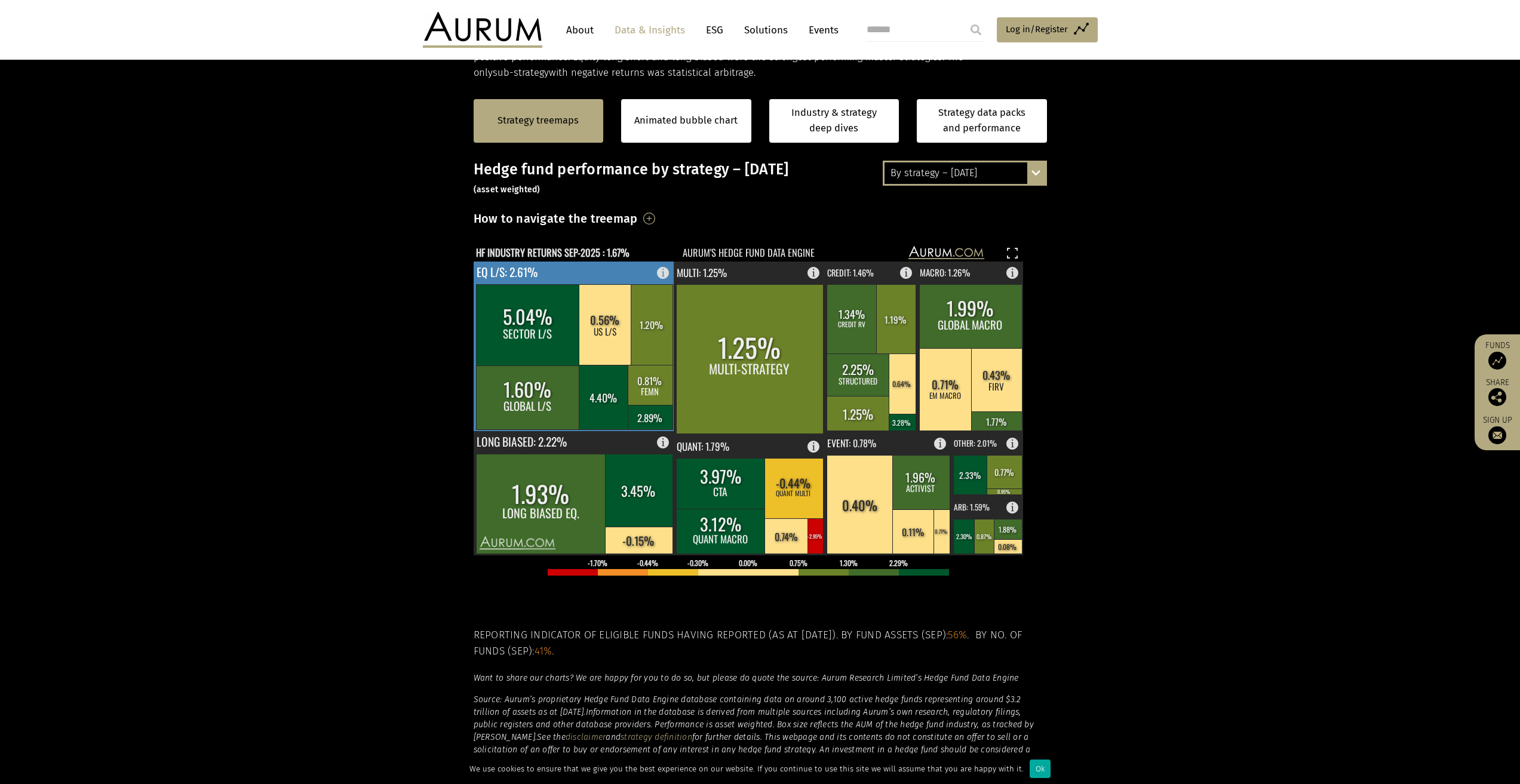
click at [557, 394] on rect at bounding box center [527, 397] width 104 height 64
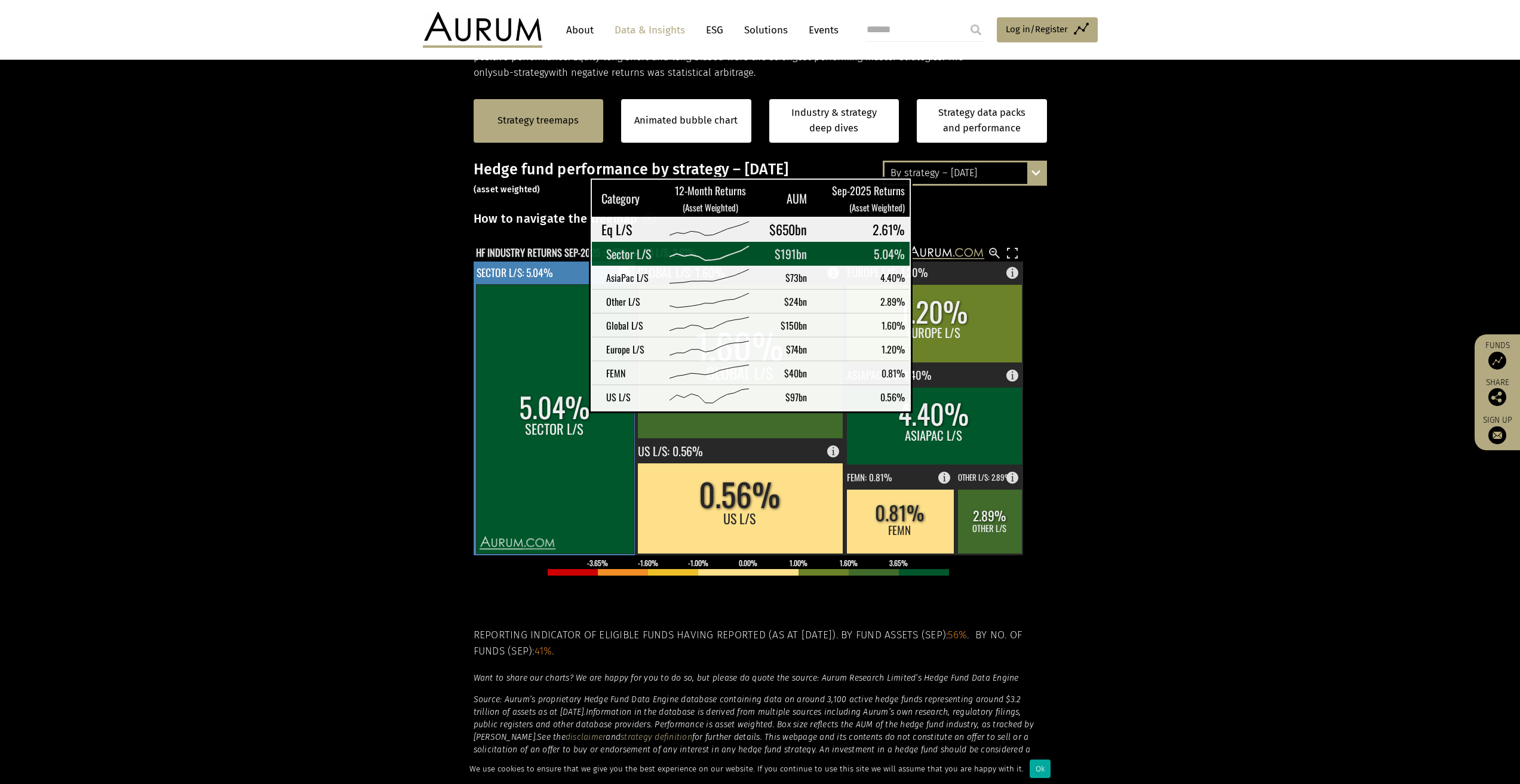
click at [559, 404] on rect at bounding box center [555, 419] width 157 height 269
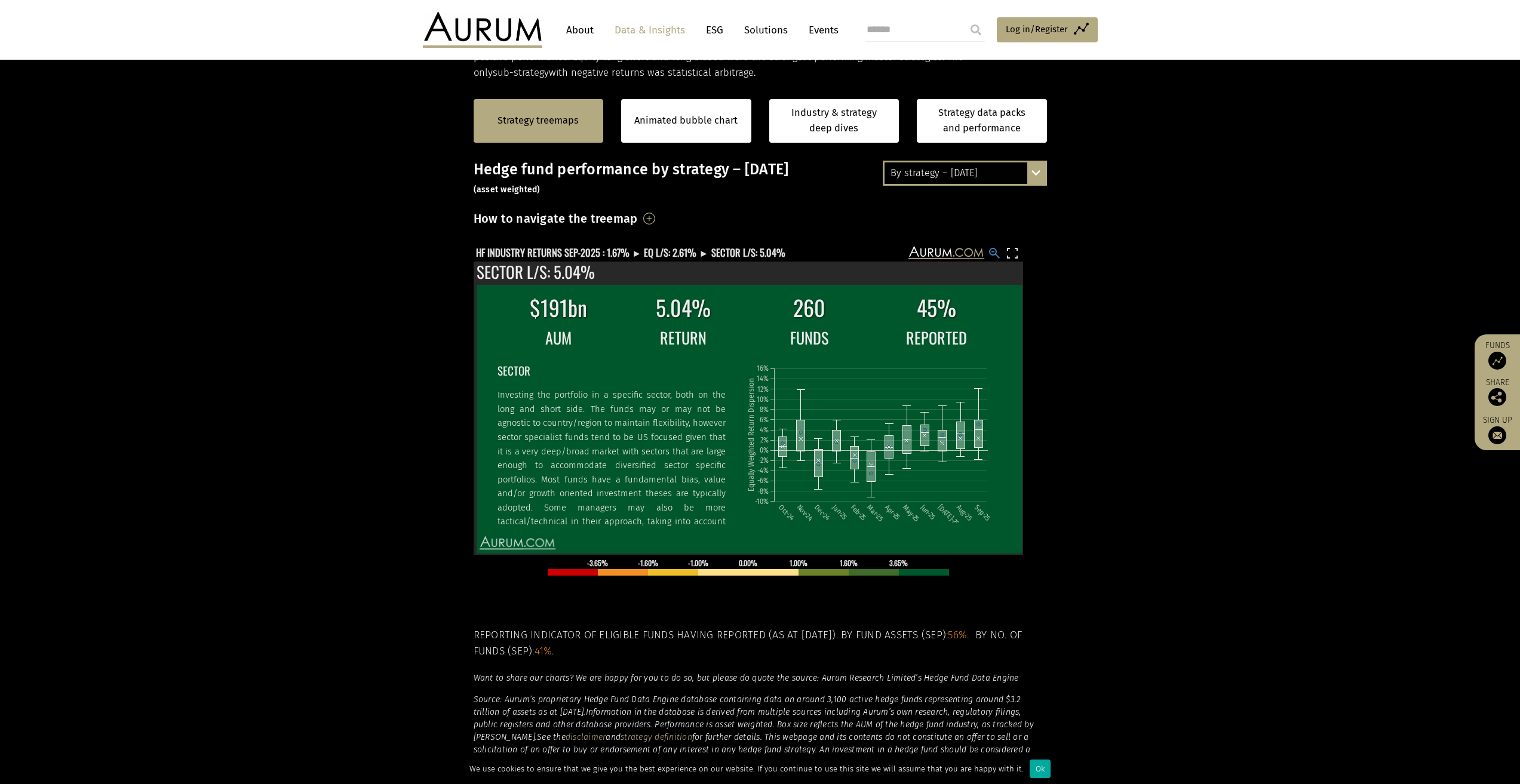
click at [992, 256] on rect at bounding box center [994, 253] width 14 height 14
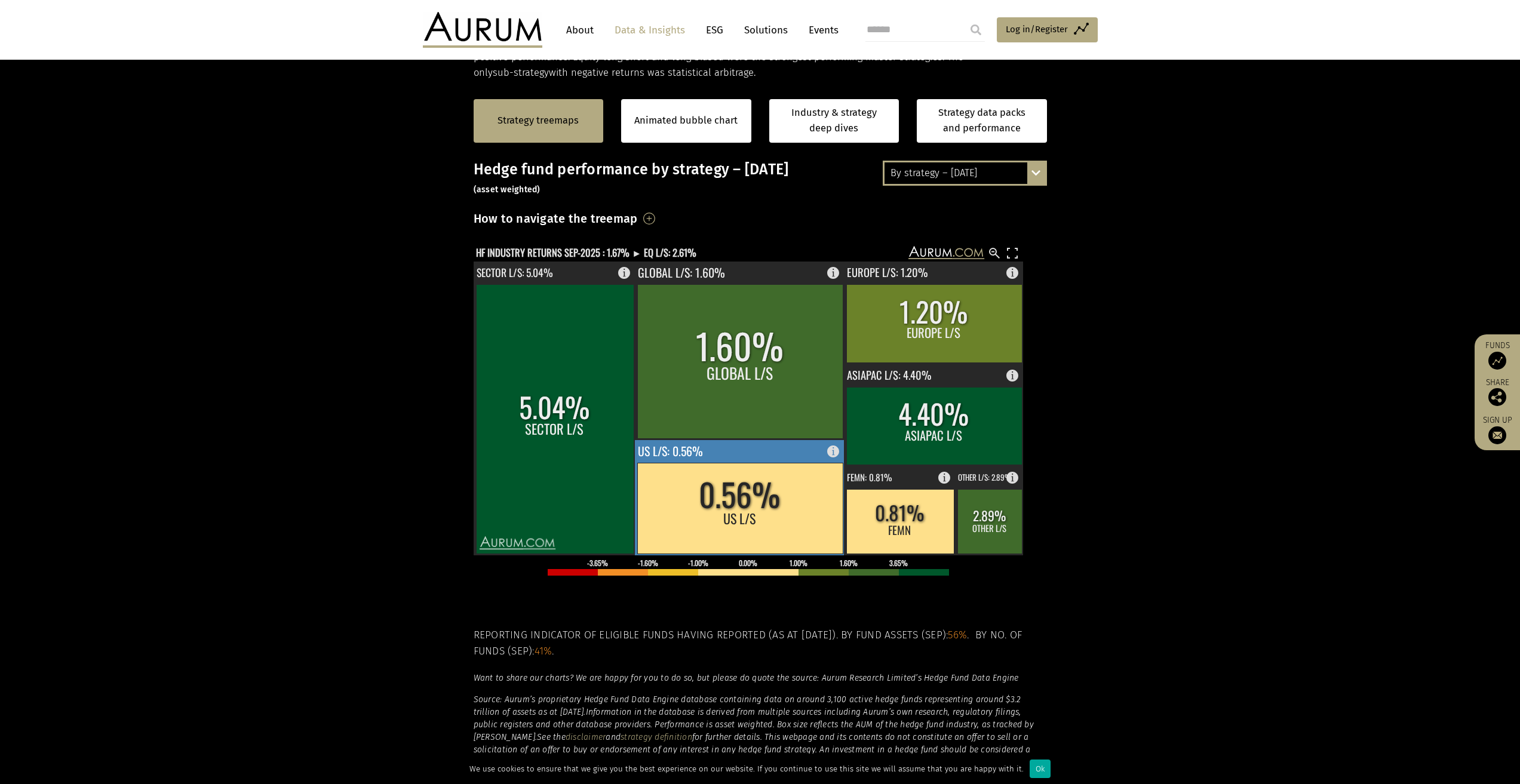
click at [758, 514] on rect at bounding box center [740, 508] width 206 height 91
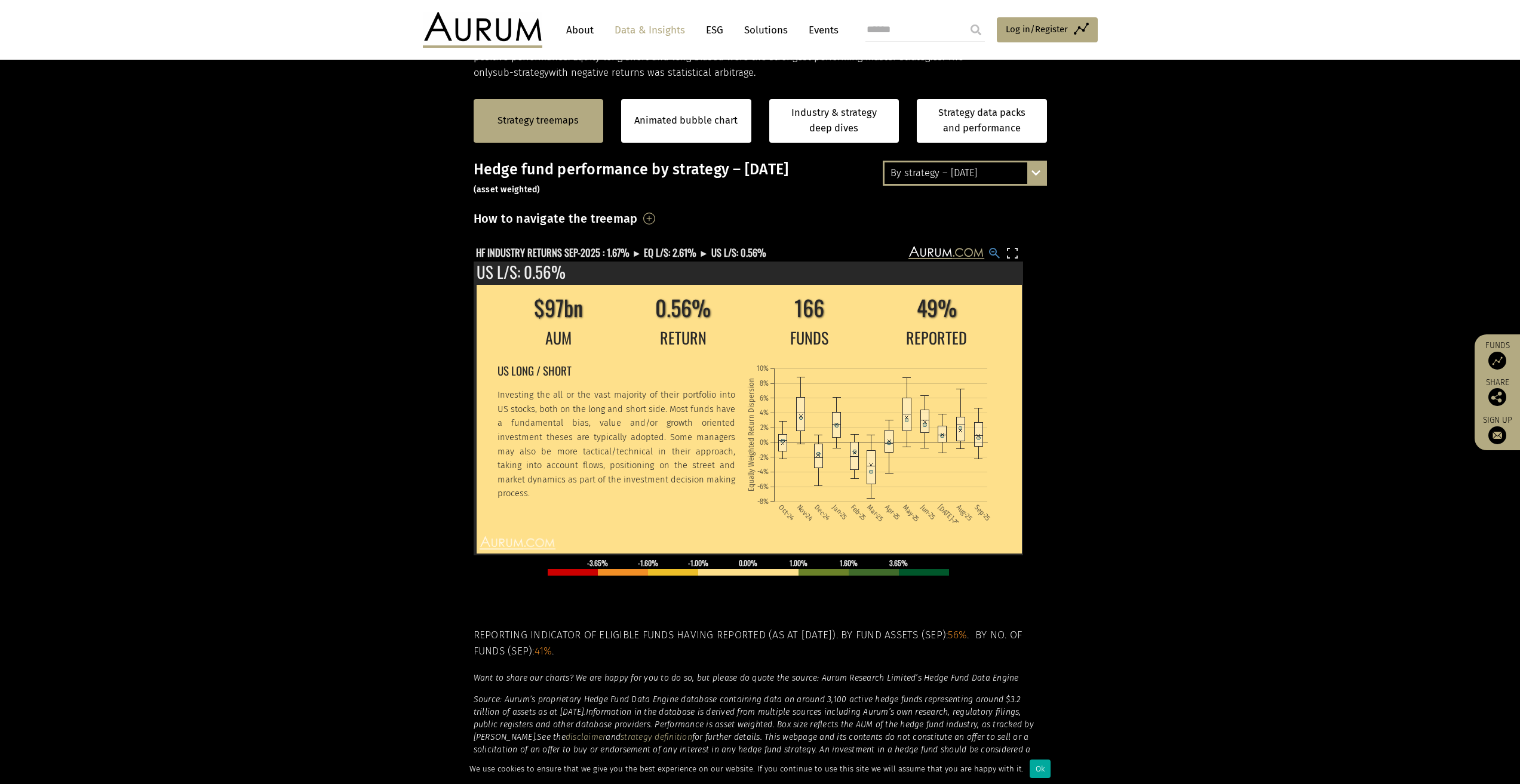
click at [999, 250] on rect at bounding box center [994, 253] width 14 height 14
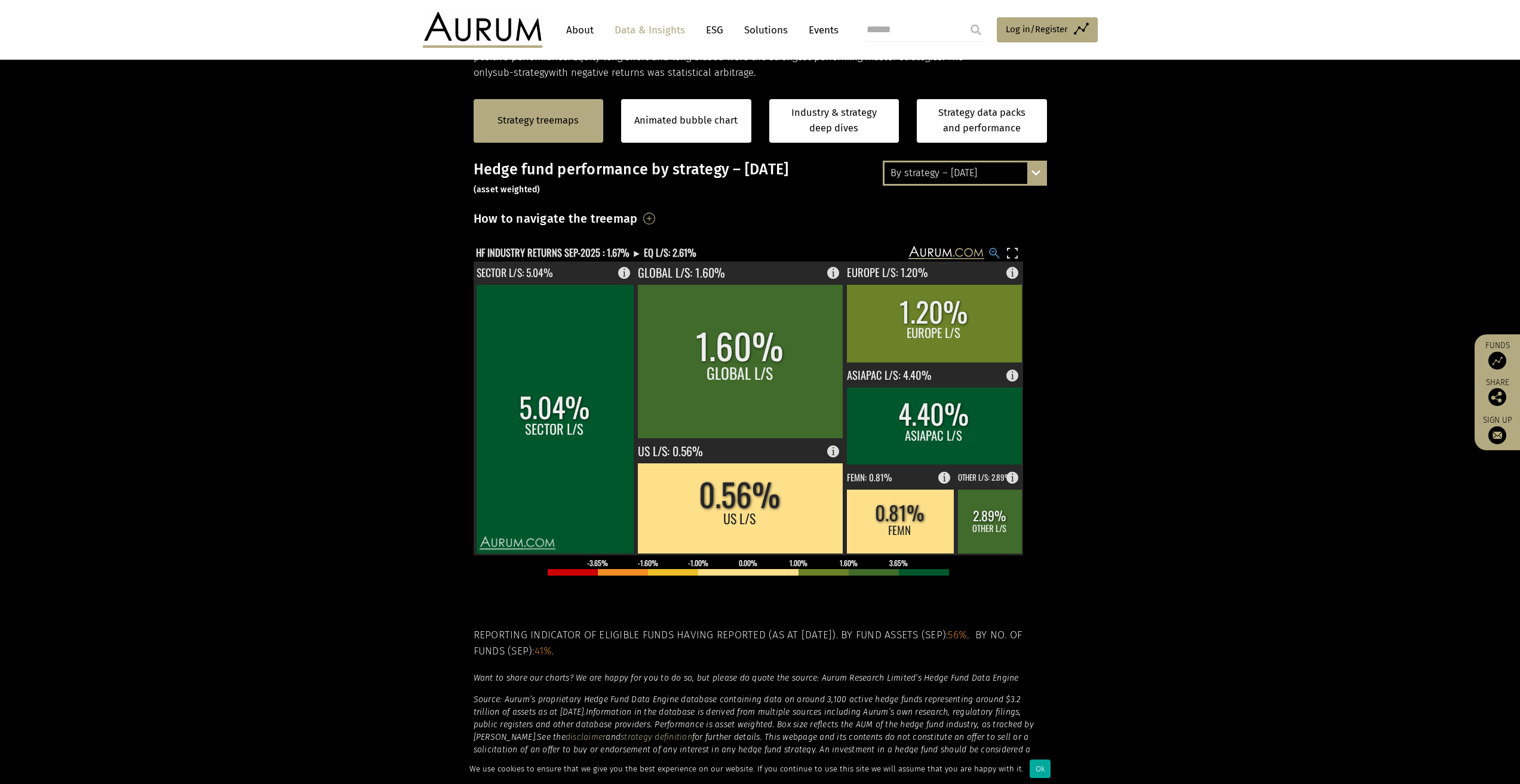
click at [995, 250] on rect at bounding box center [994, 253] width 14 height 14
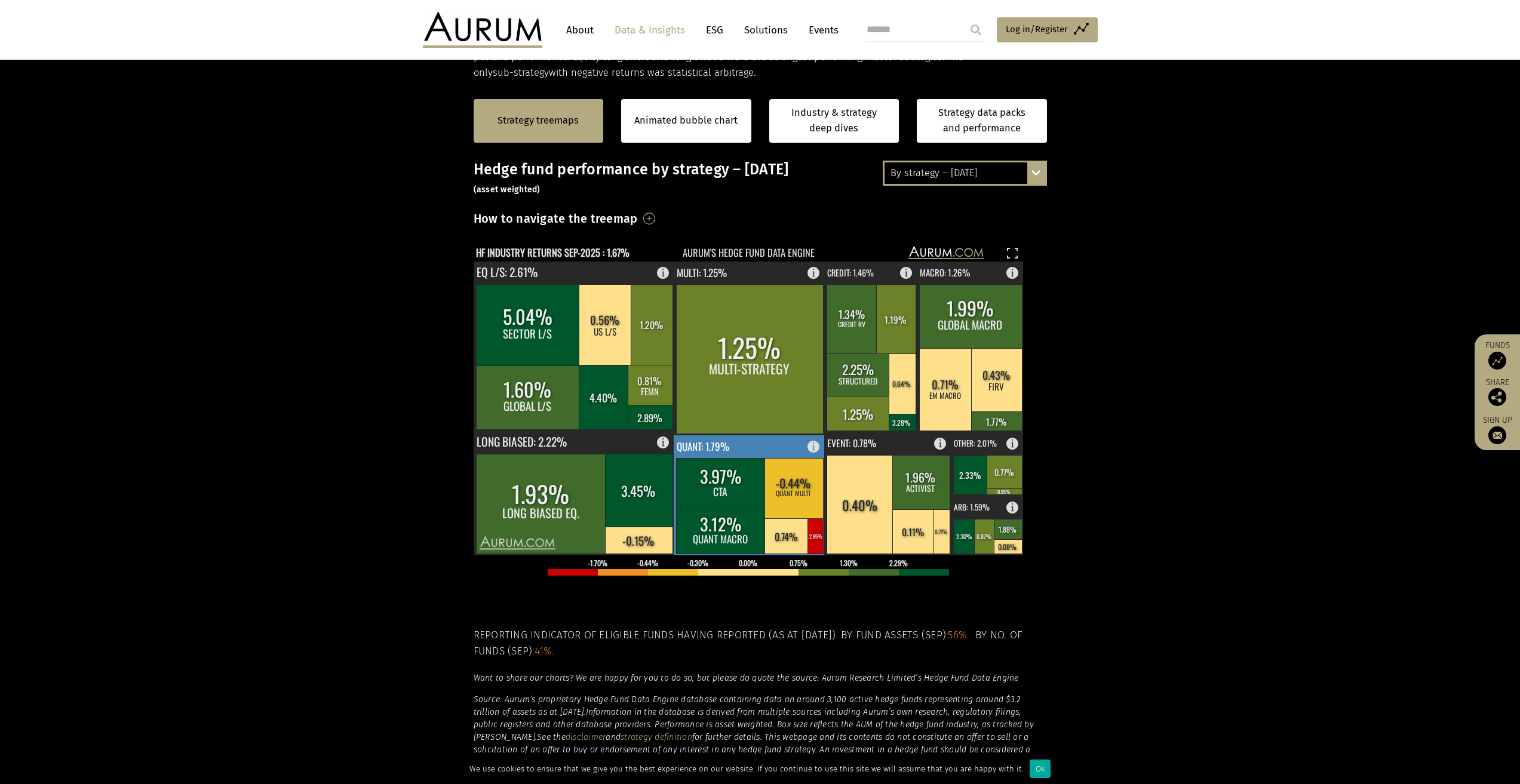
click at [792, 518] on rect at bounding box center [794, 488] width 58 height 60
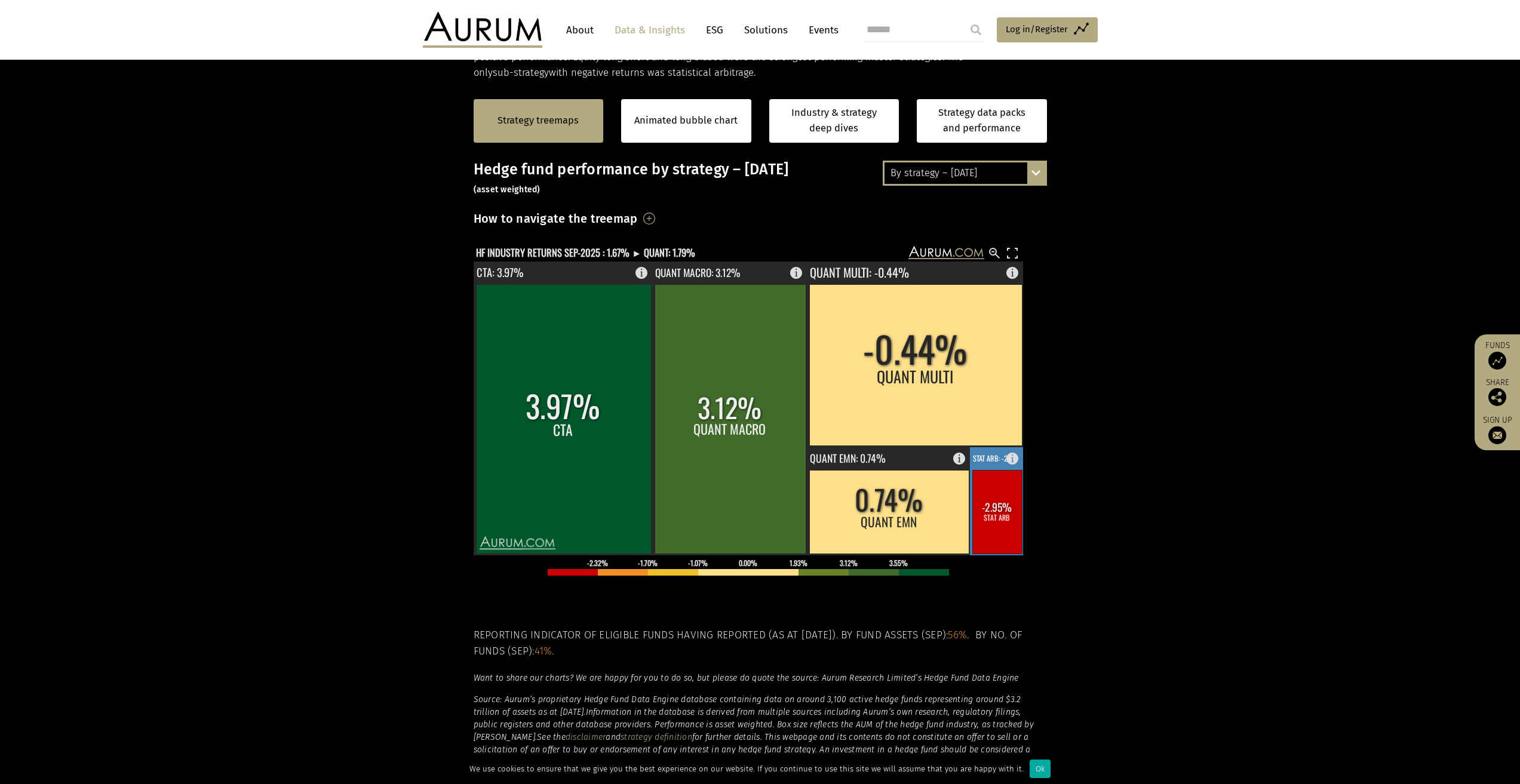
click at [994, 498] on rect at bounding box center [997, 511] width 50 height 83
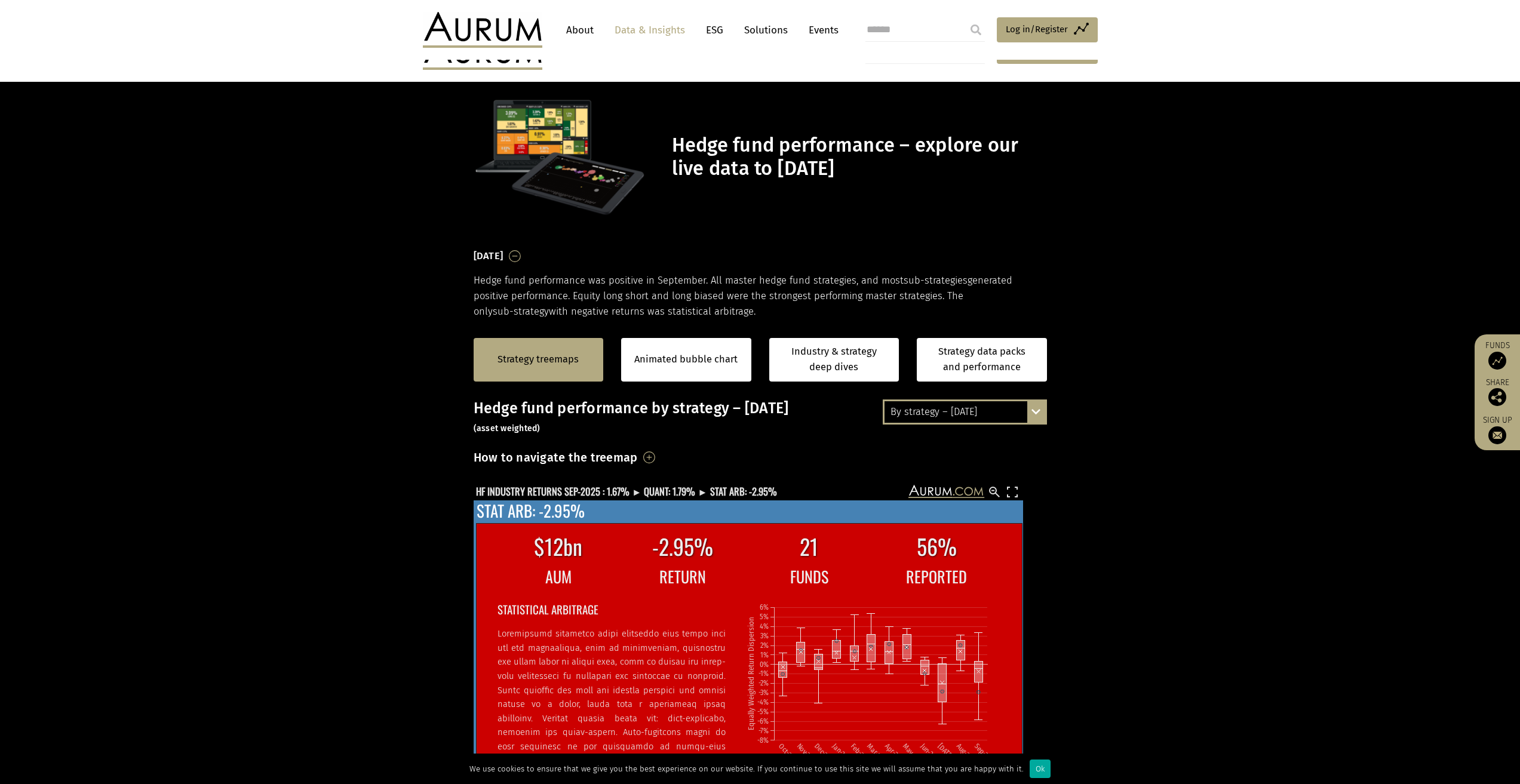
scroll to position [239, 0]
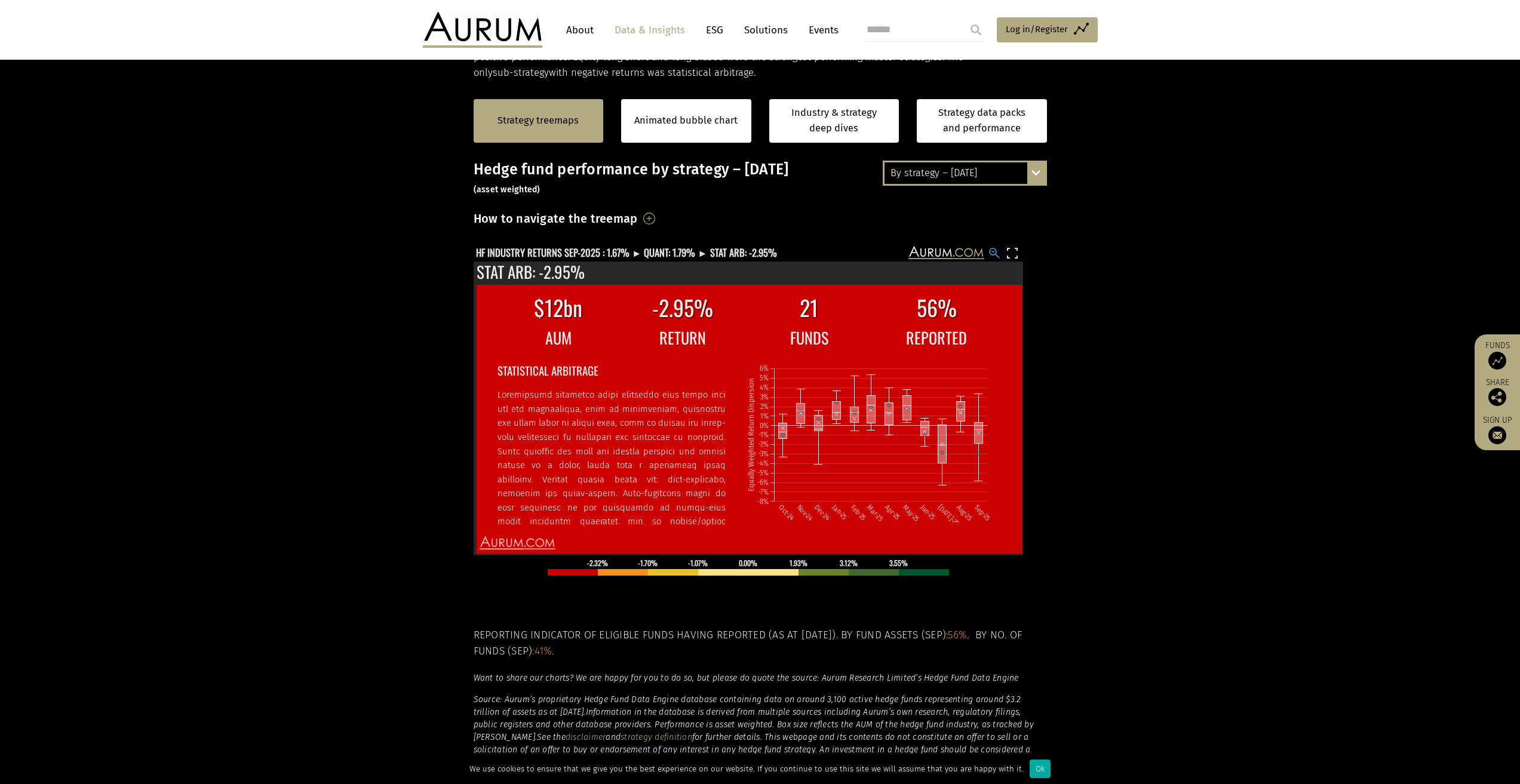
drag, startPoint x: 990, startPoint y: 255, endPoint x: 1056, endPoint y: 205, distance: 82.8
click at [1056, 205] on div "By strategy – September 2025 By strategy – September 2025 By strategy – year to…" at bounding box center [760, 479] width 597 height 637
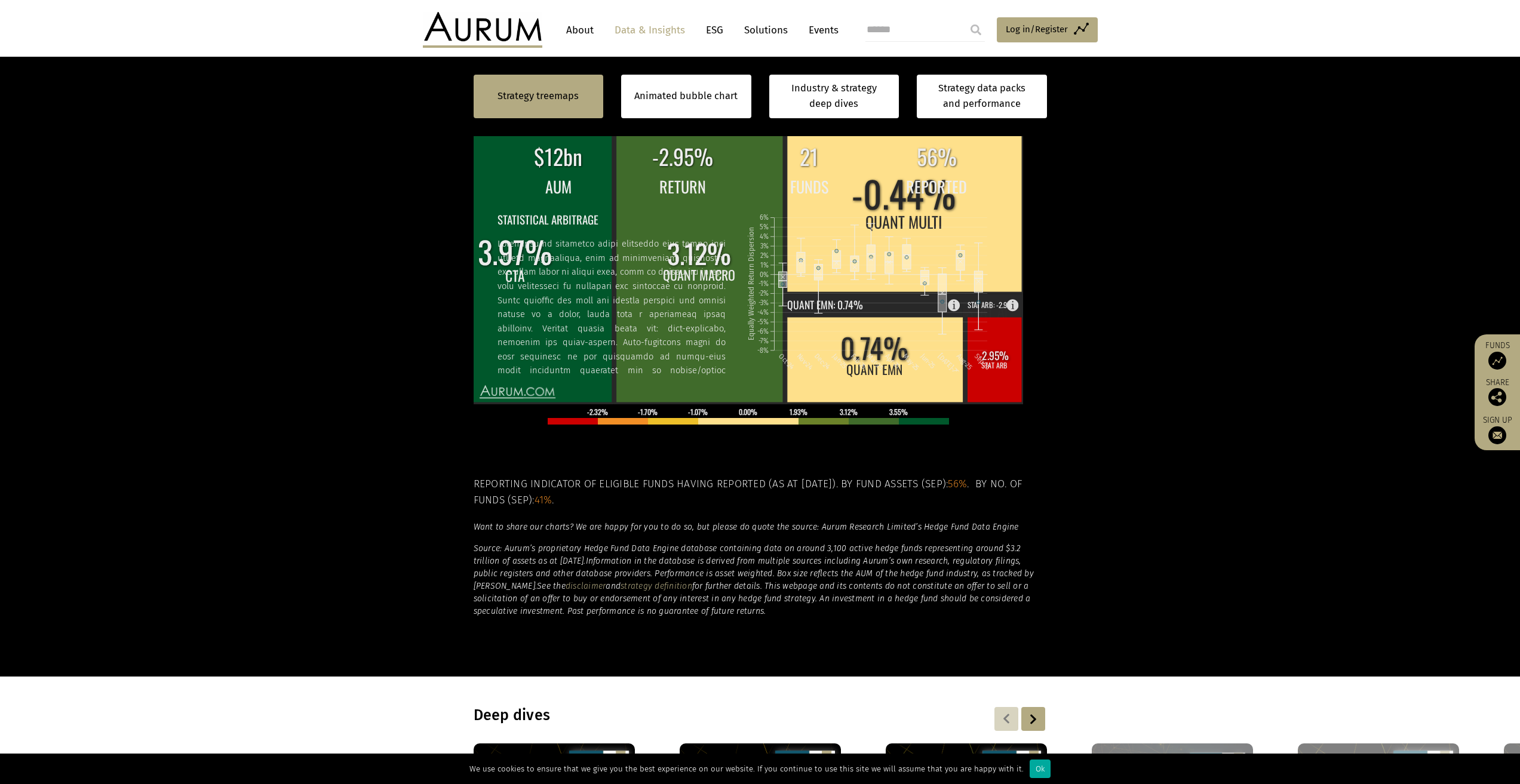
scroll to position [299, 0]
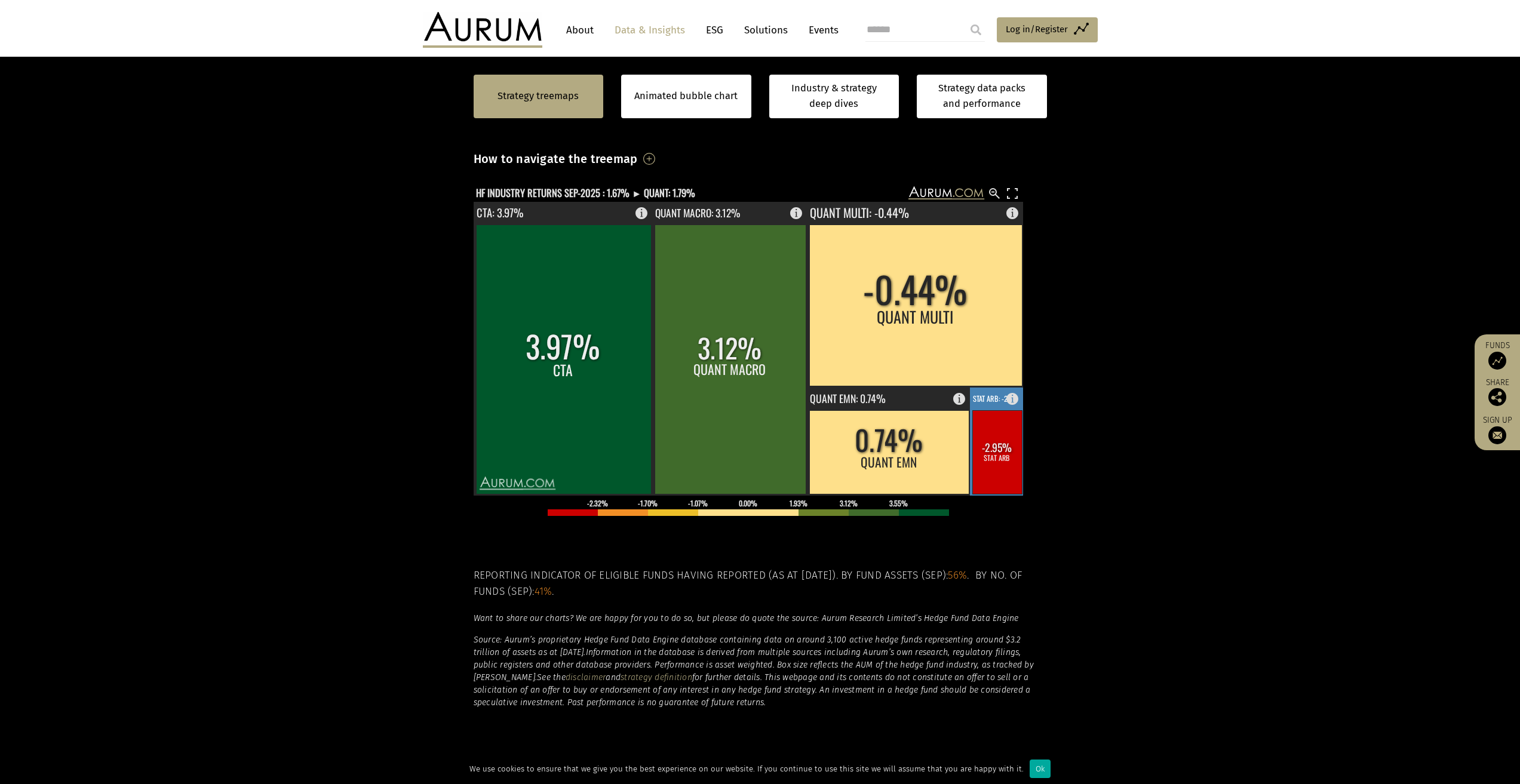
click at [1007, 441] on rect at bounding box center [997, 451] width 50 height 83
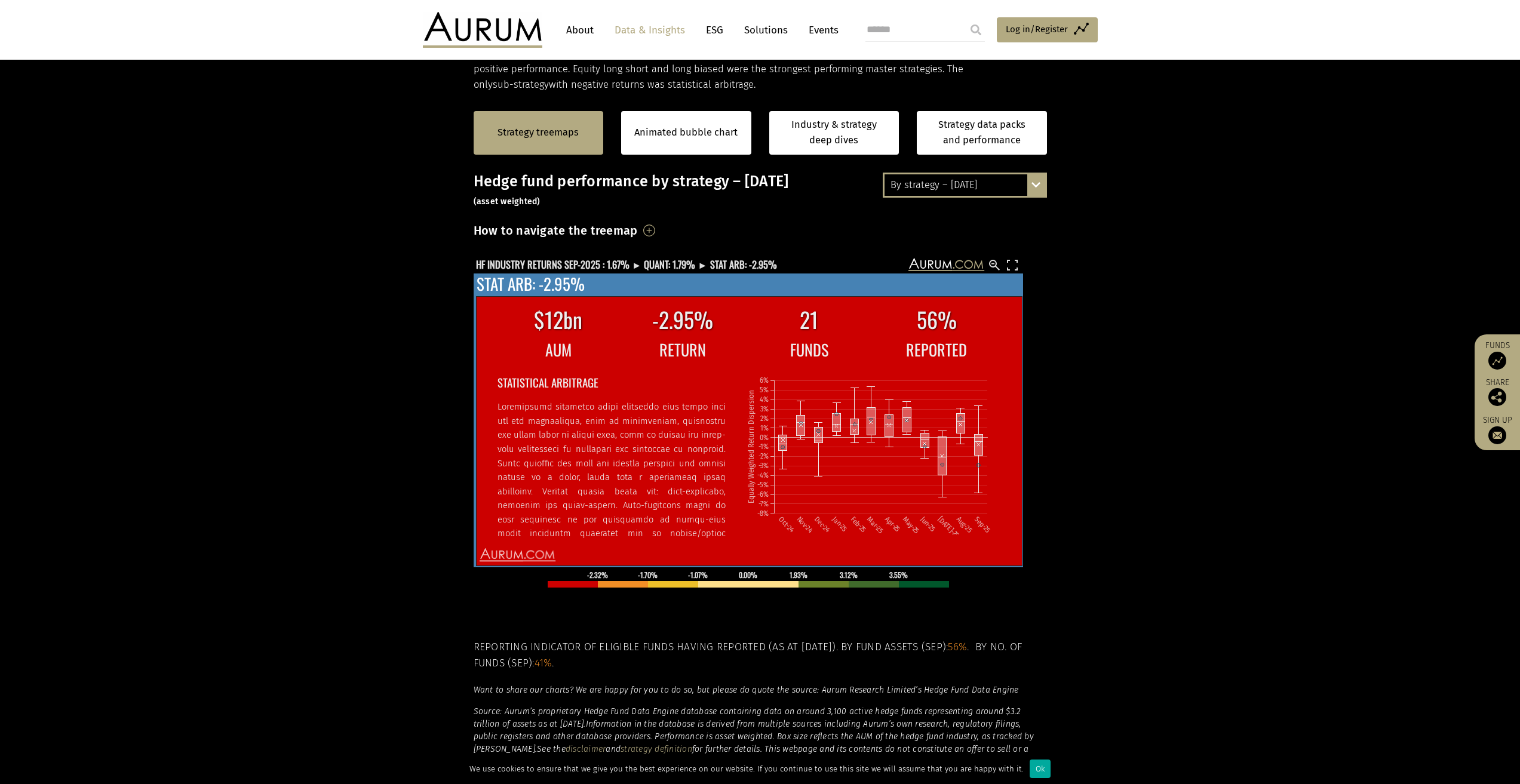
scroll to position [119, 0]
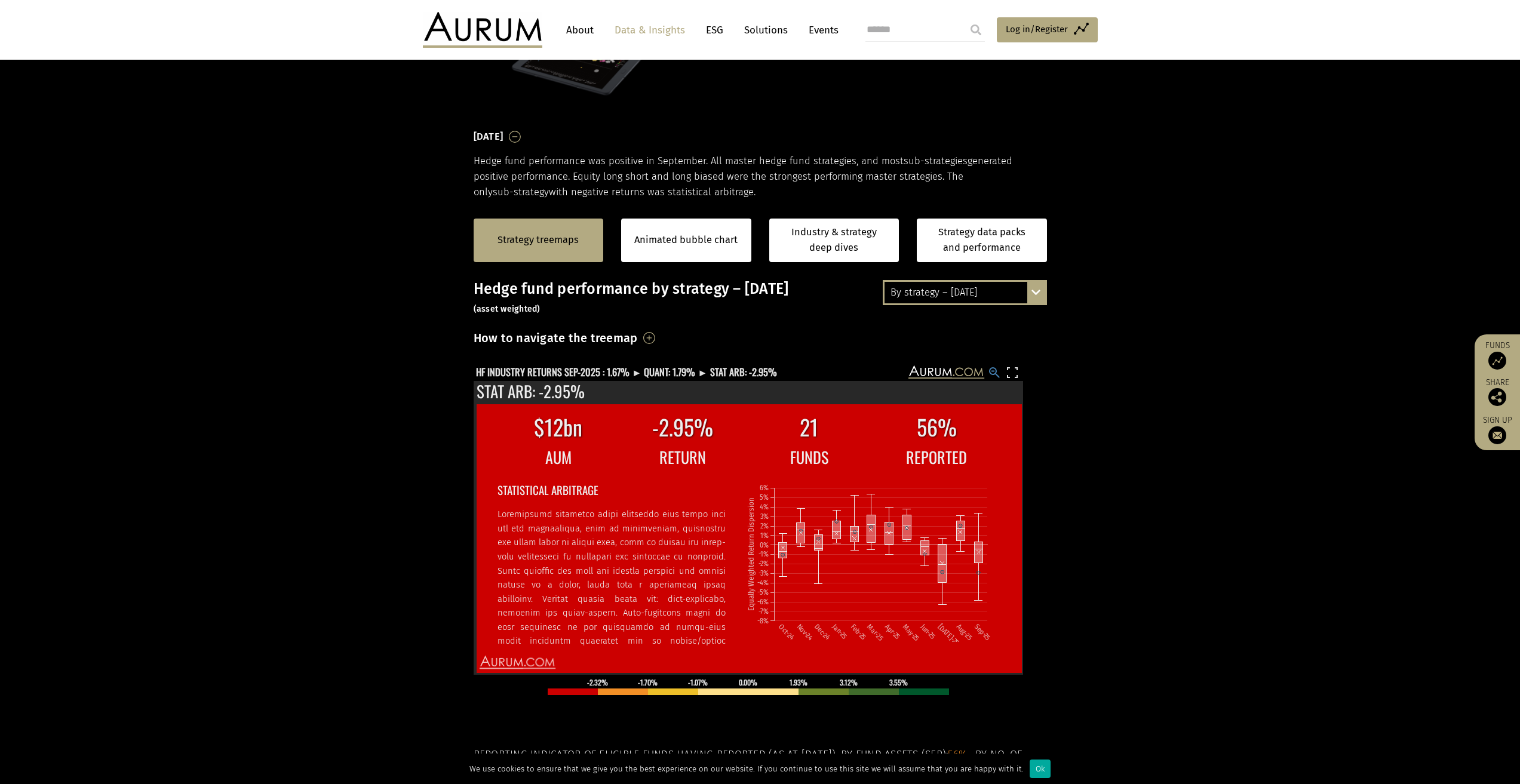
click at [1001, 375] on rect at bounding box center [994, 372] width 14 height 14
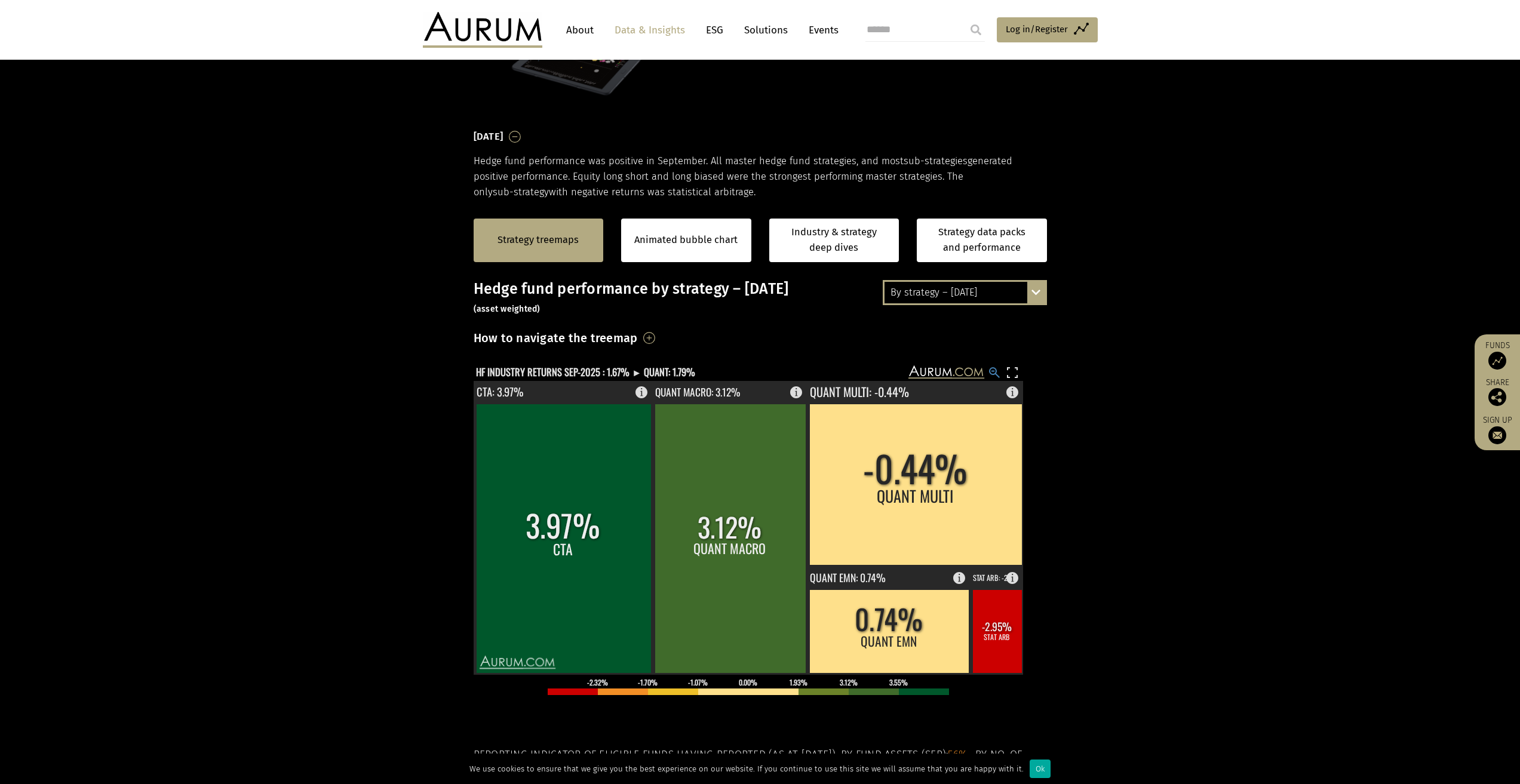
click at [996, 373] on rect at bounding box center [994, 372] width 14 height 14
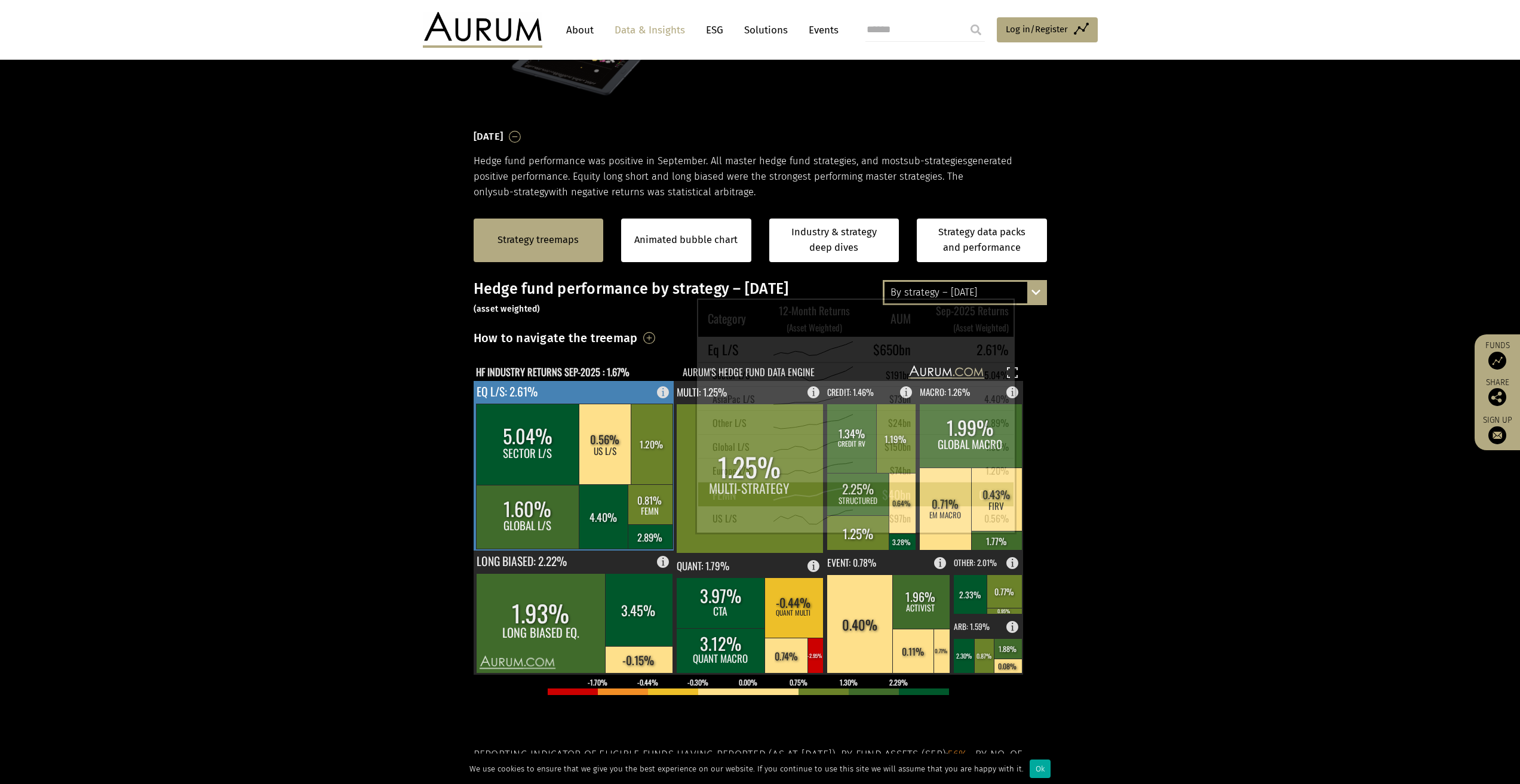
click at [665, 524] on rect at bounding box center [650, 504] width 45 height 40
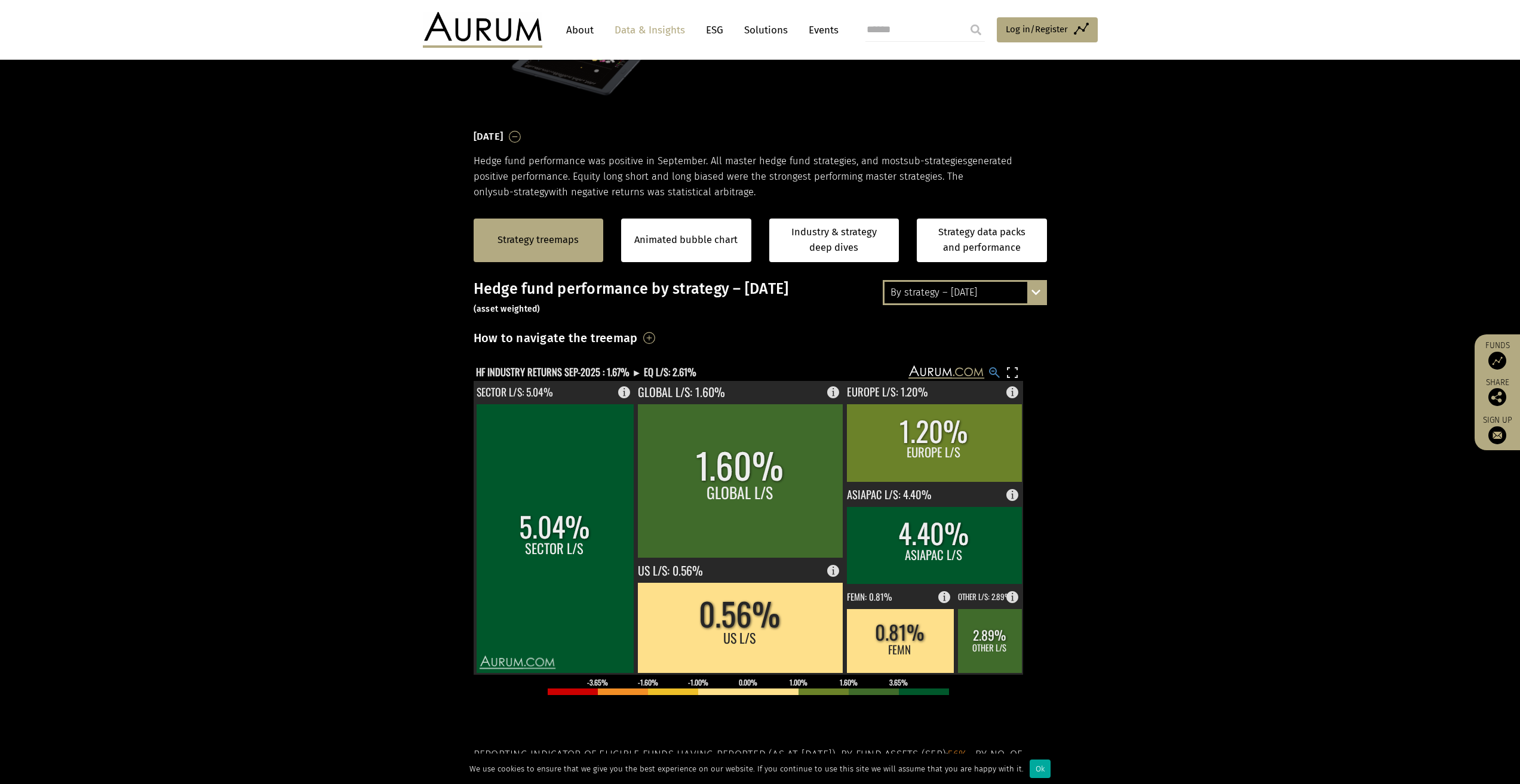
drag, startPoint x: 992, startPoint y: 371, endPoint x: 989, endPoint y: 380, distance: 9.5
click at [992, 372] on rect at bounding box center [994, 372] width 14 height 14
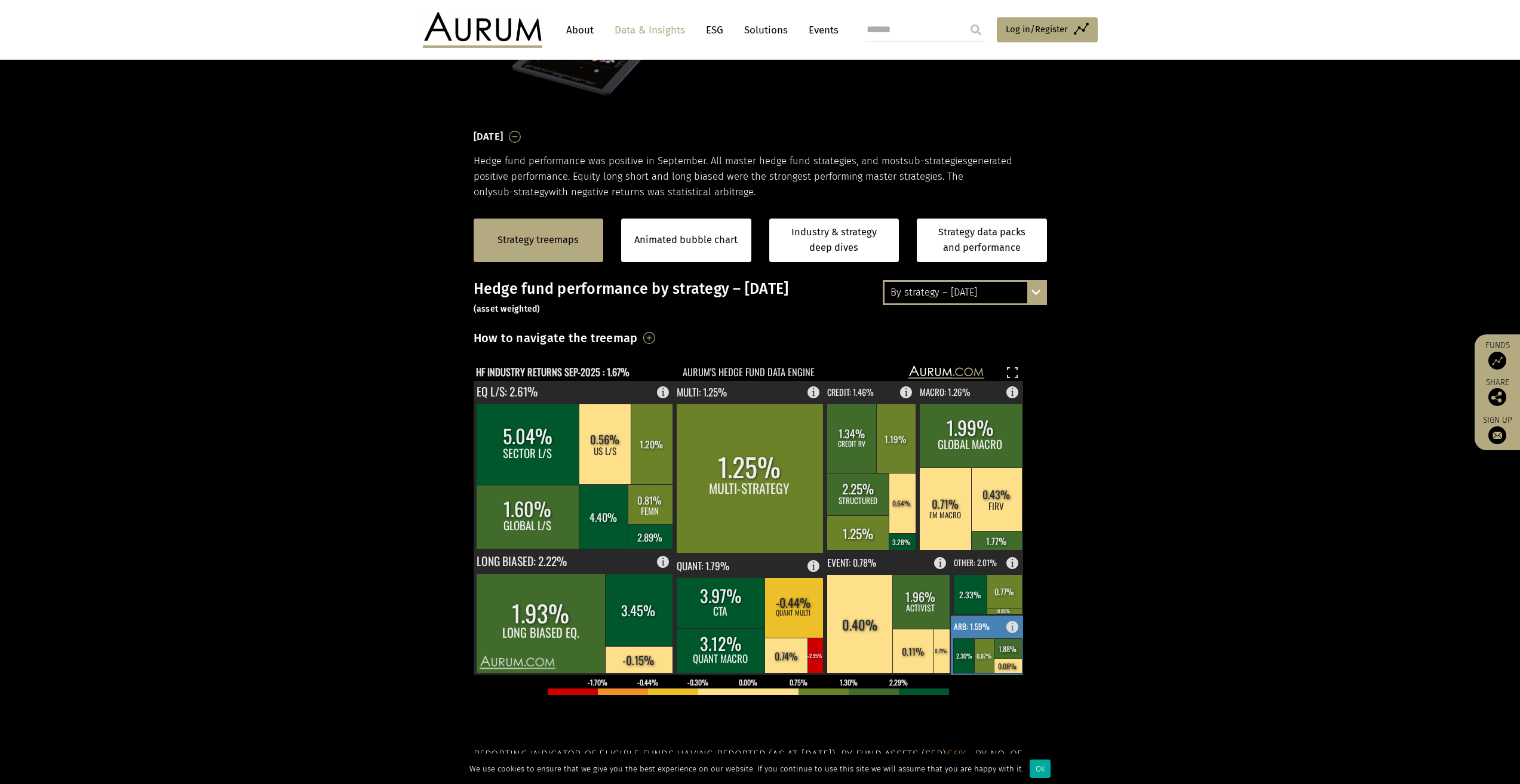
click at [1016, 627] on rect at bounding box center [1016, 624] width 14 height 17
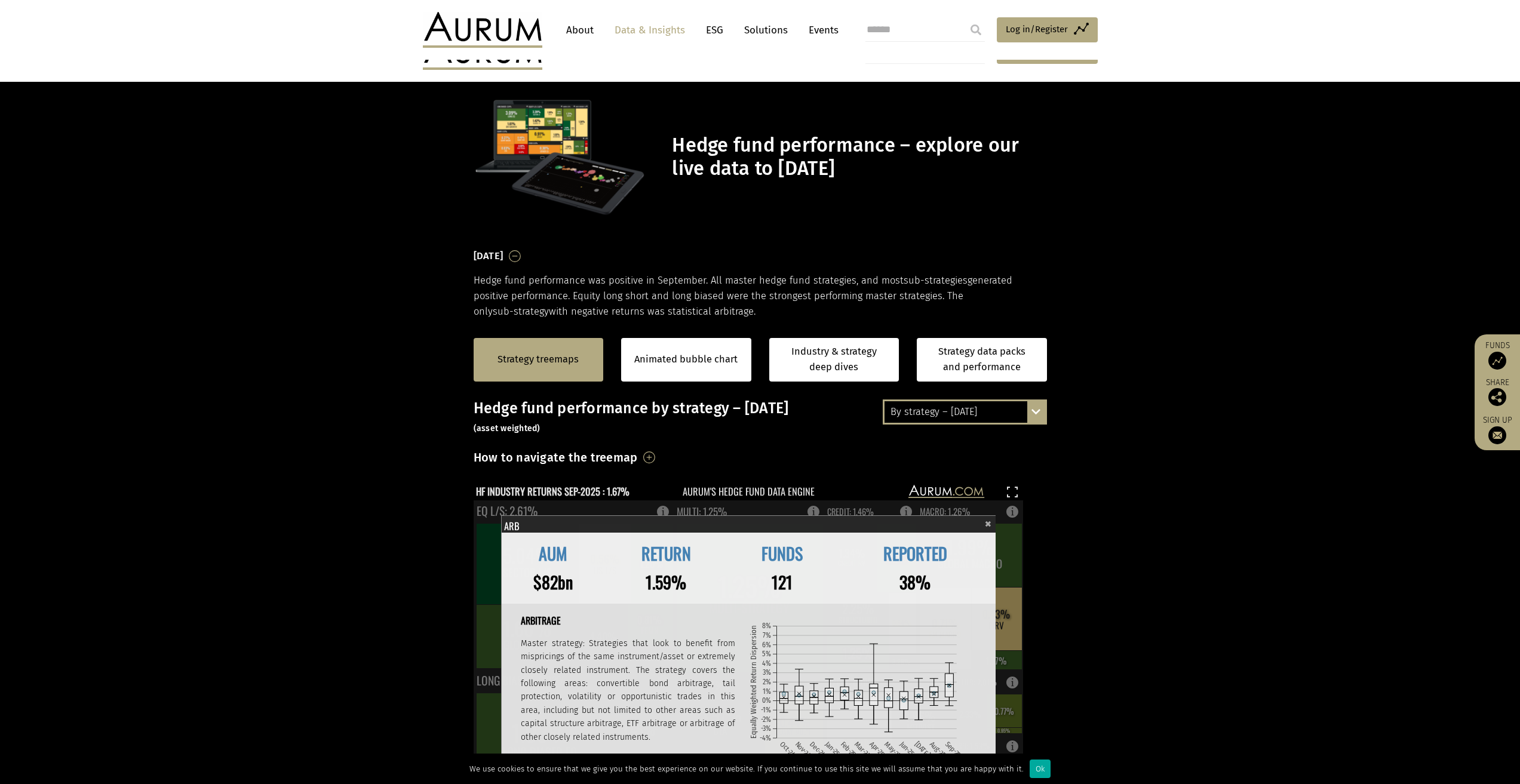
scroll to position [119, 0]
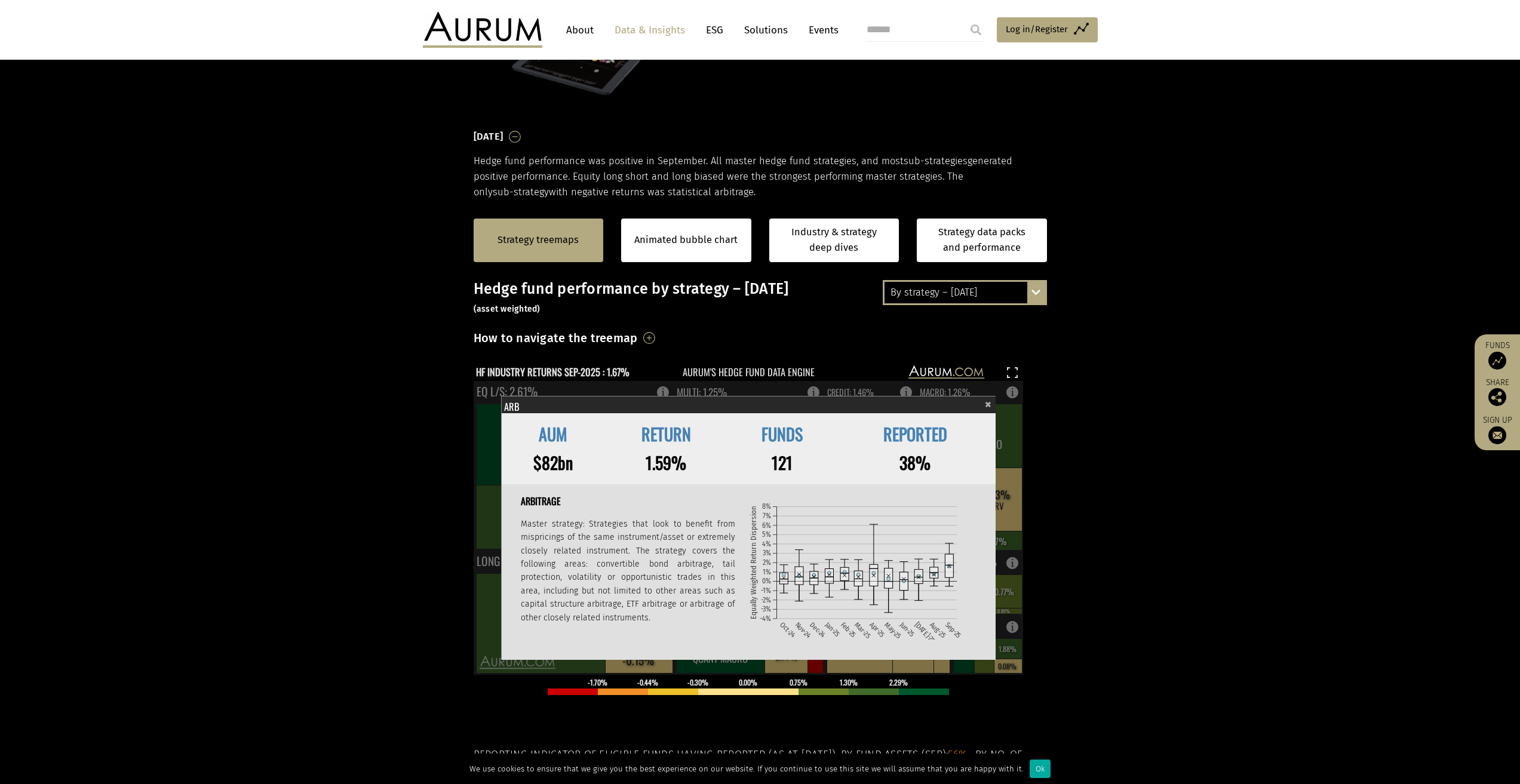
click at [1105, 626] on section "Strategy treemaps Animated bubble chart Industry & strategy deep dives Strategy…" at bounding box center [760, 574] width 1520 height 747
click at [990, 400] on span "×" at bounding box center [988, 403] width 7 height 14
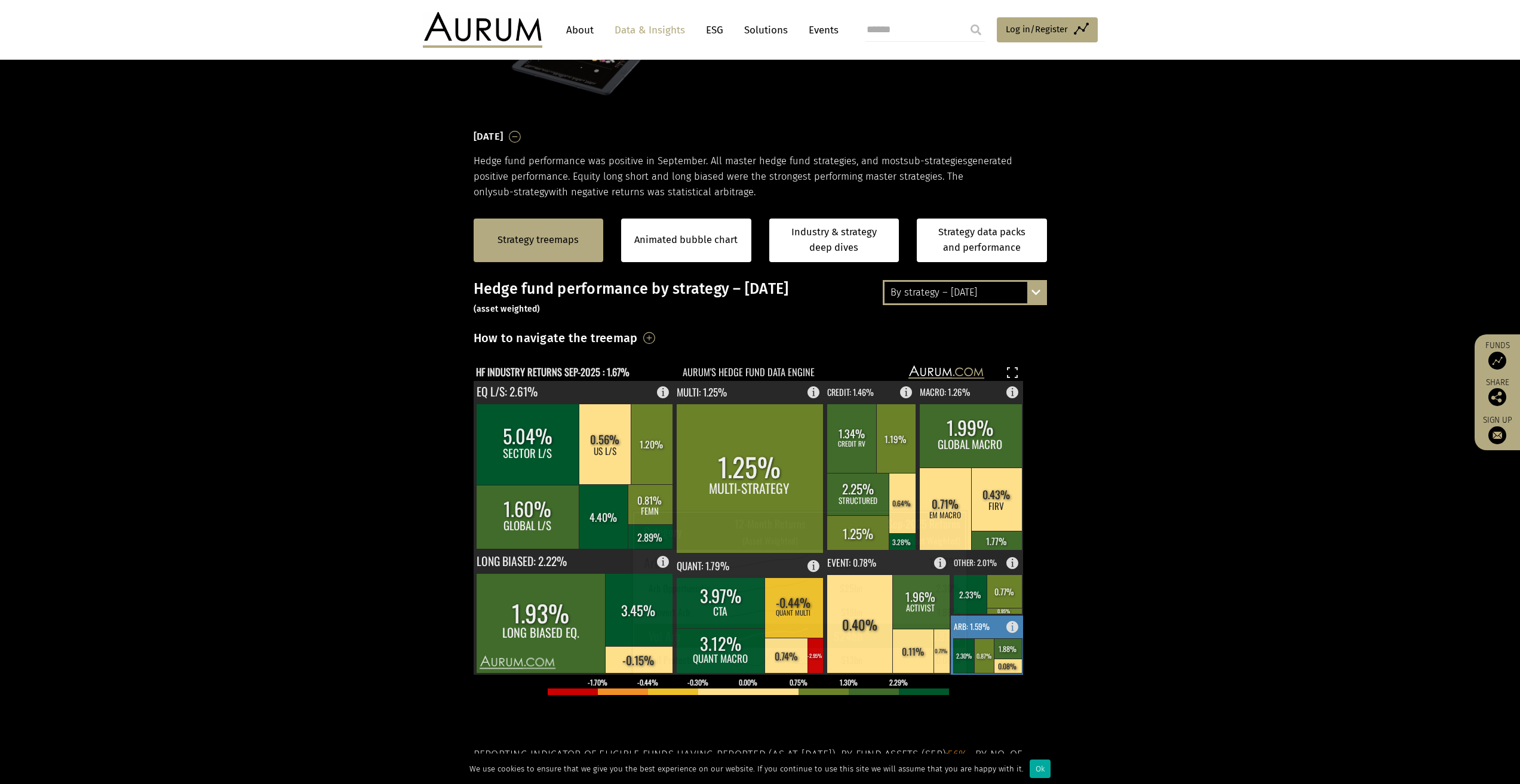
click at [978, 658] on rect at bounding box center [984, 655] width 21 height 35
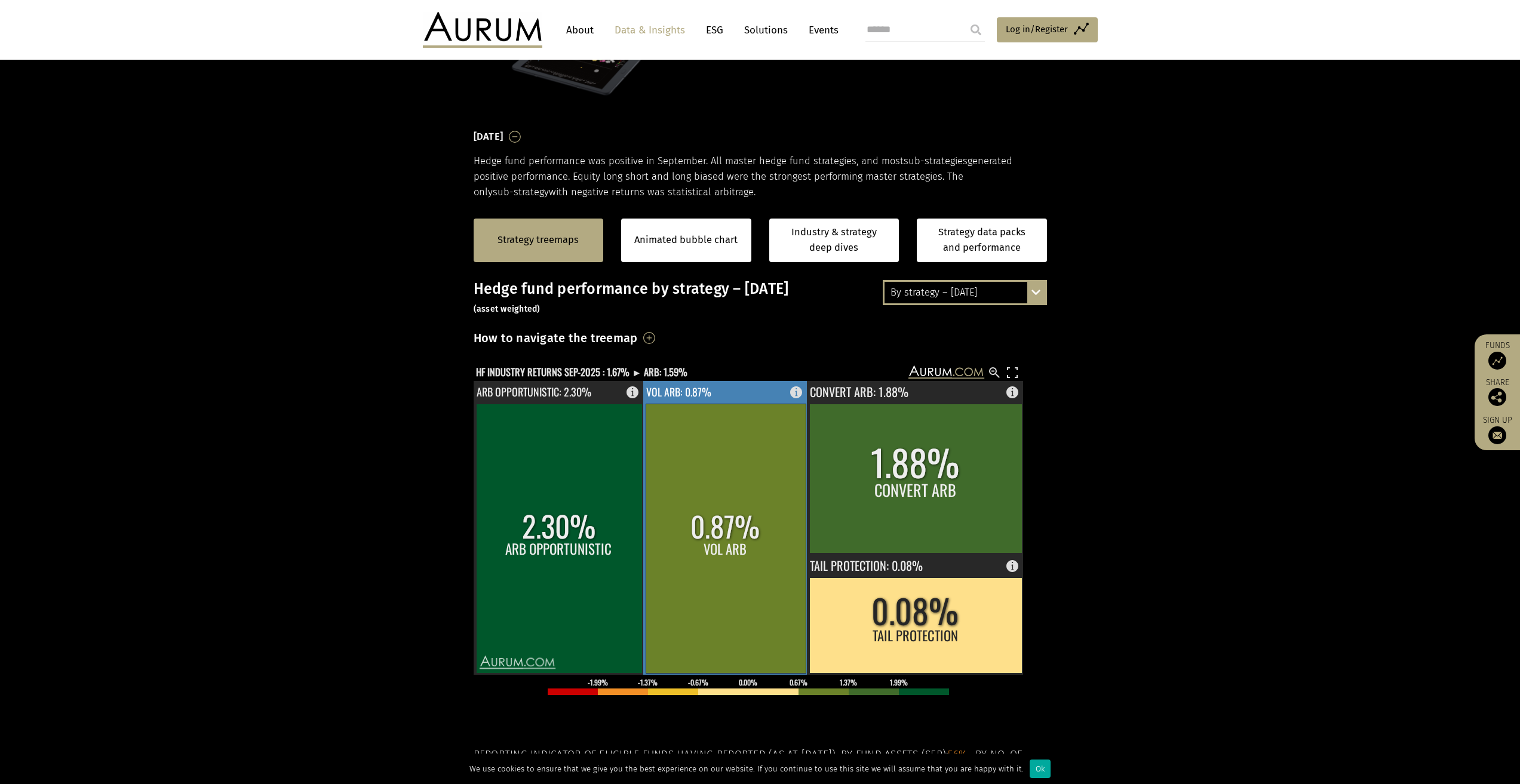
click at [741, 582] on rect at bounding box center [726, 538] width 160 height 269
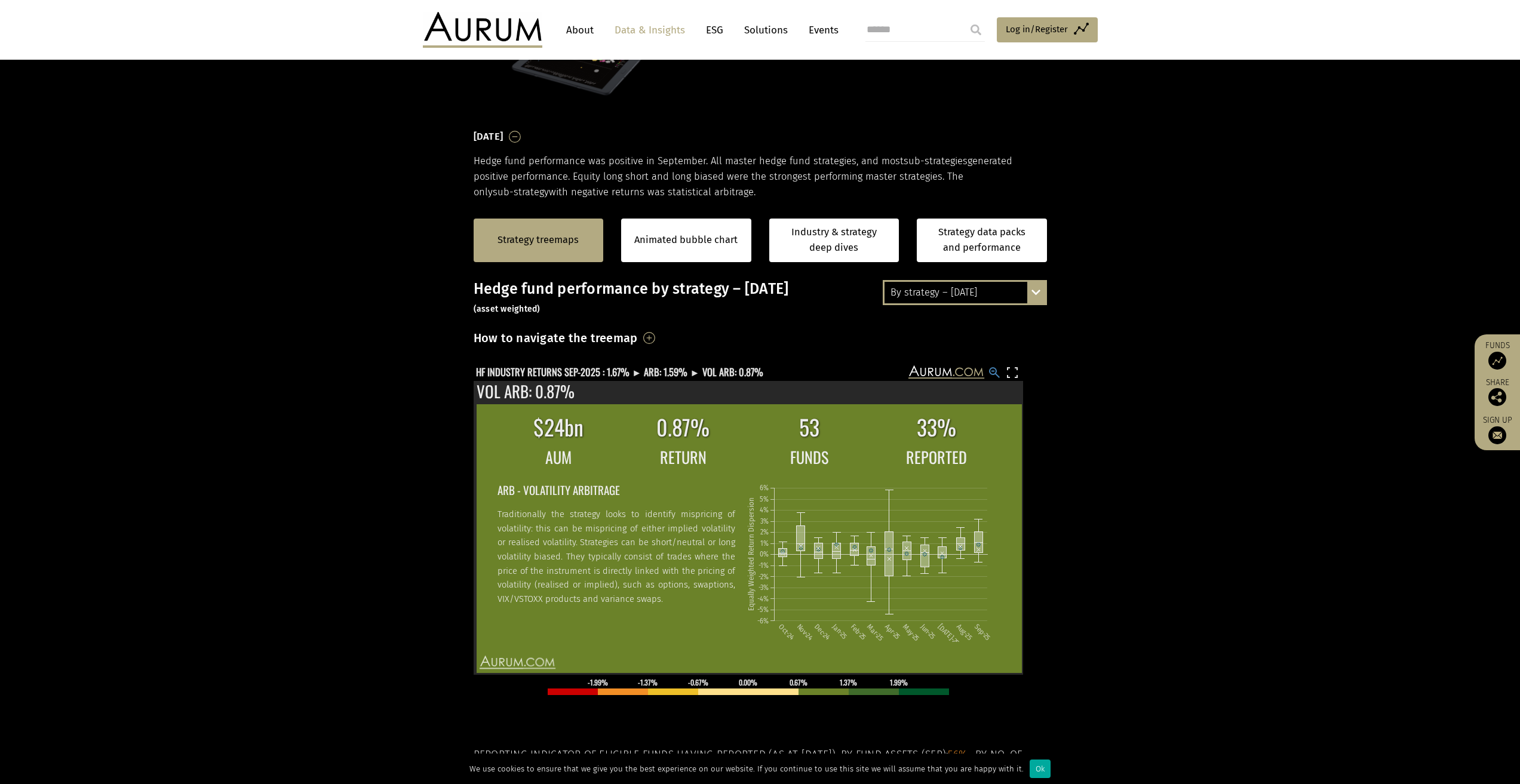
click at [990, 371] on rect at bounding box center [994, 372] width 14 height 14
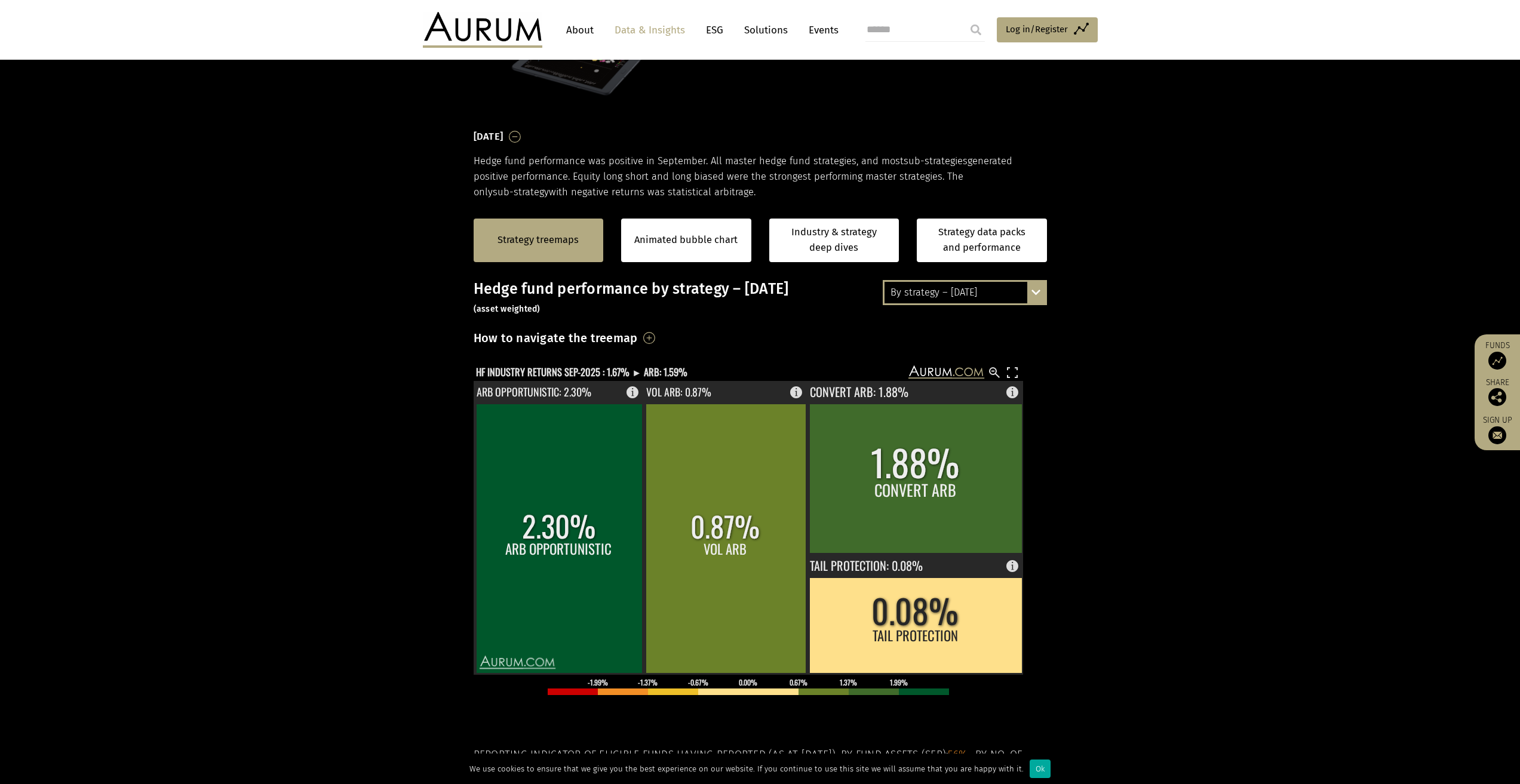
click at [756, 335] on div "How to navigate the treemap Hovering over one of the coloured boxes in the char…" at bounding box center [760, 341] width 574 height 28
